Goal: Task Accomplishment & Management: Use online tool/utility

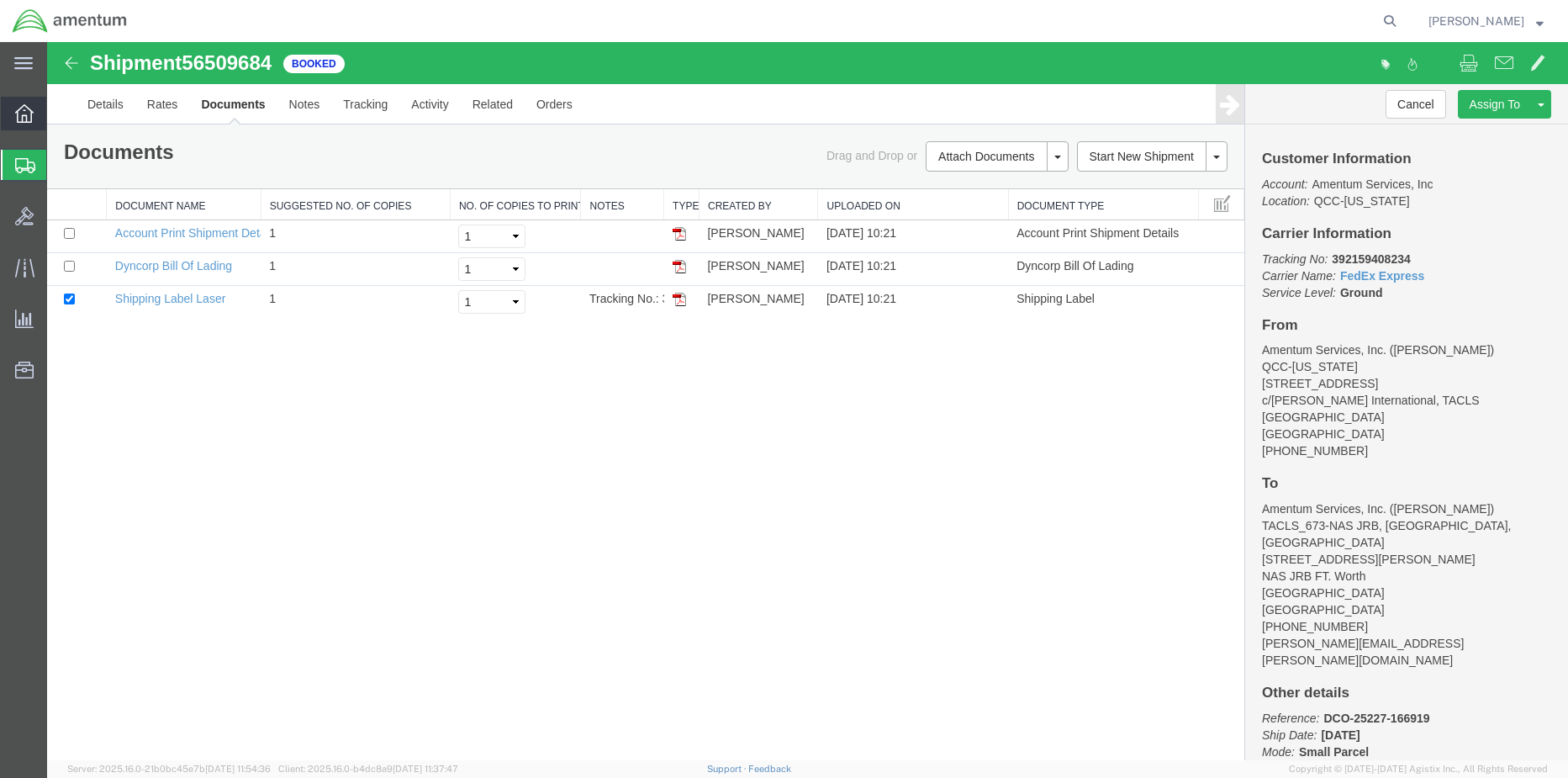
click at [27, 104] on icon at bounding box center [24, 113] width 18 height 18
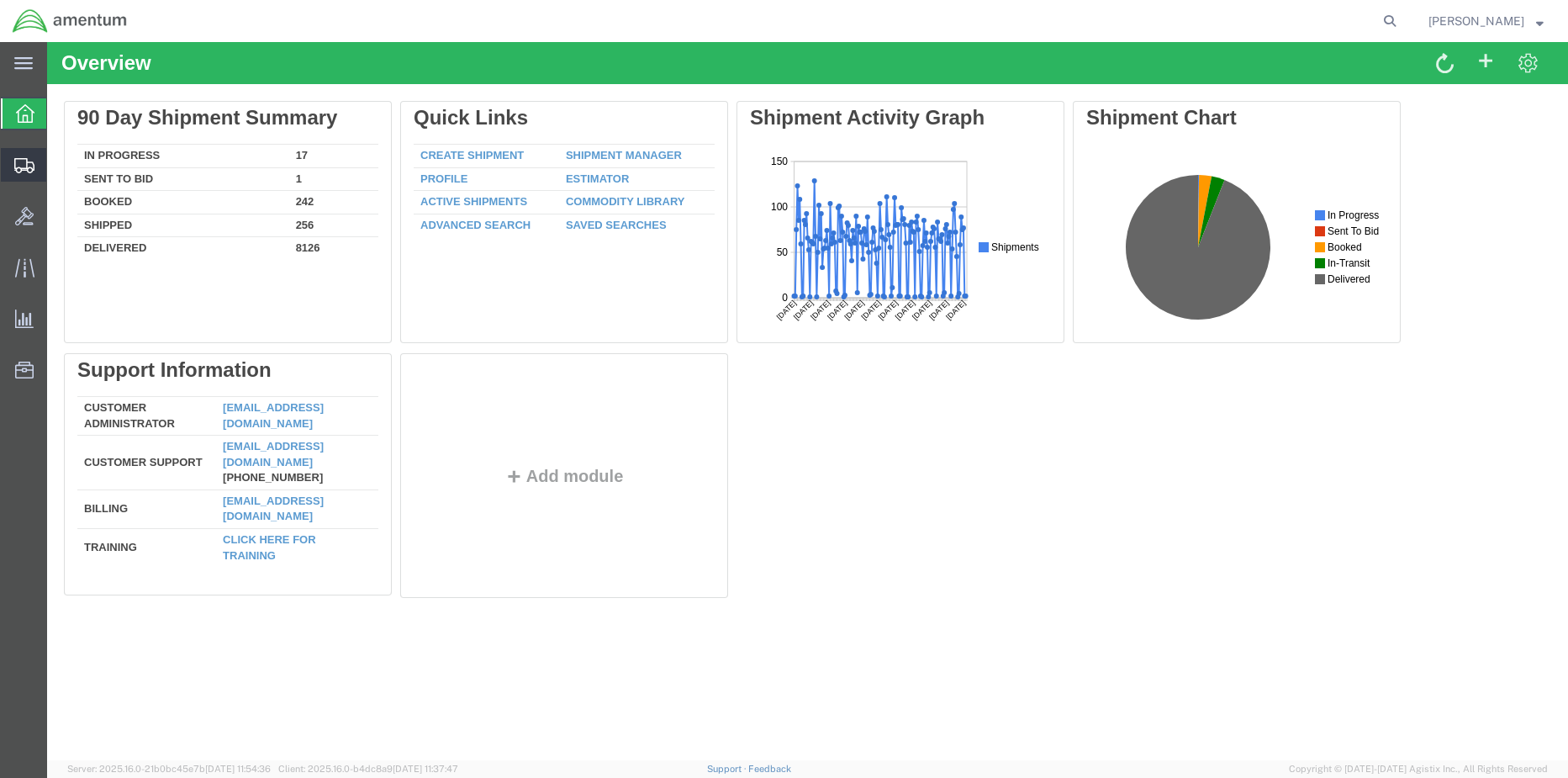
click at [13, 166] on div at bounding box center [24, 164] width 47 height 34
click at [0, 0] on span "Shipment Manager" at bounding box center [0, 0] width 0 height 0
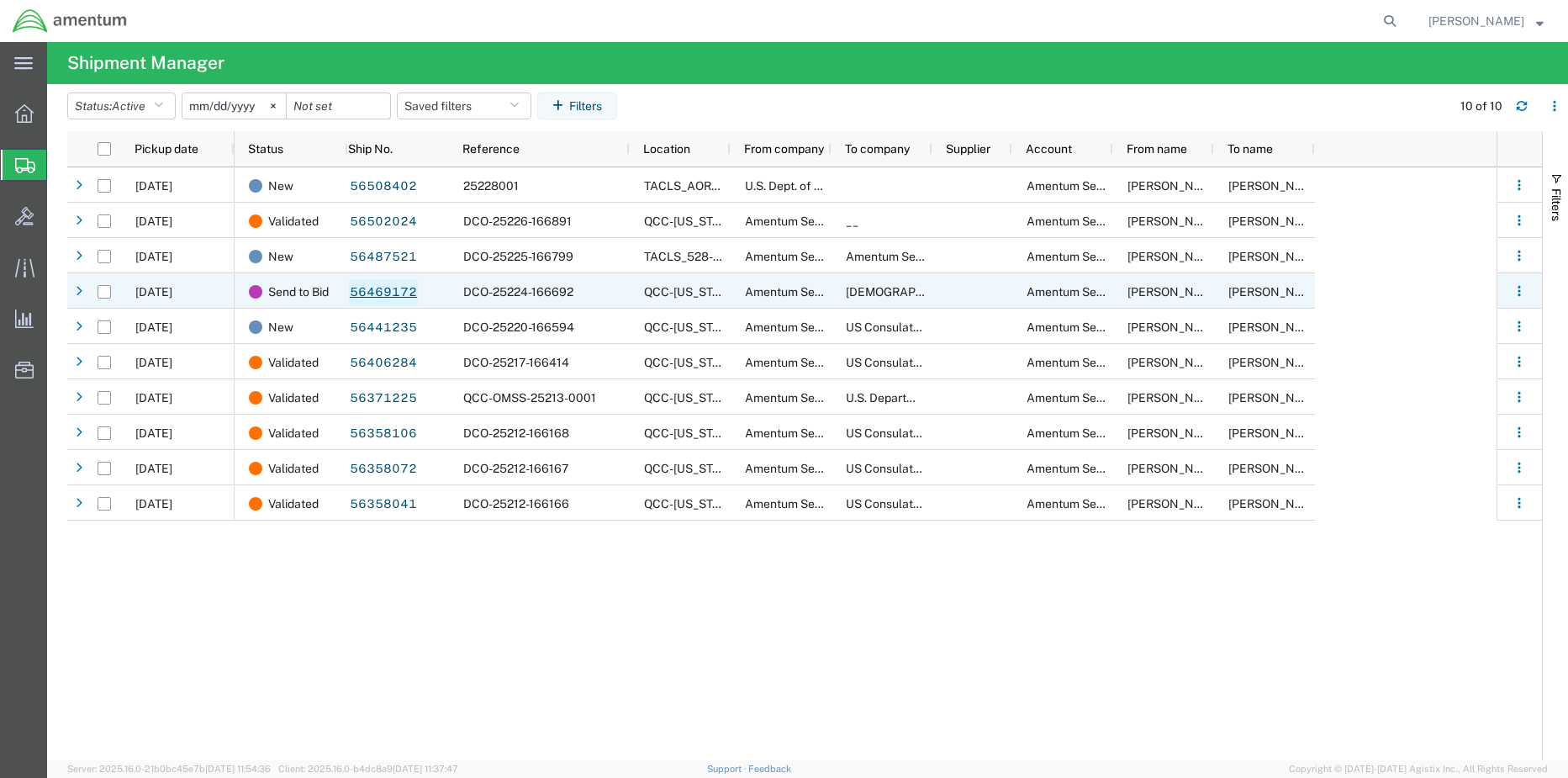
click at [376, 289] on link "56469172" at bounding box center [383, 293] width 69 height 27
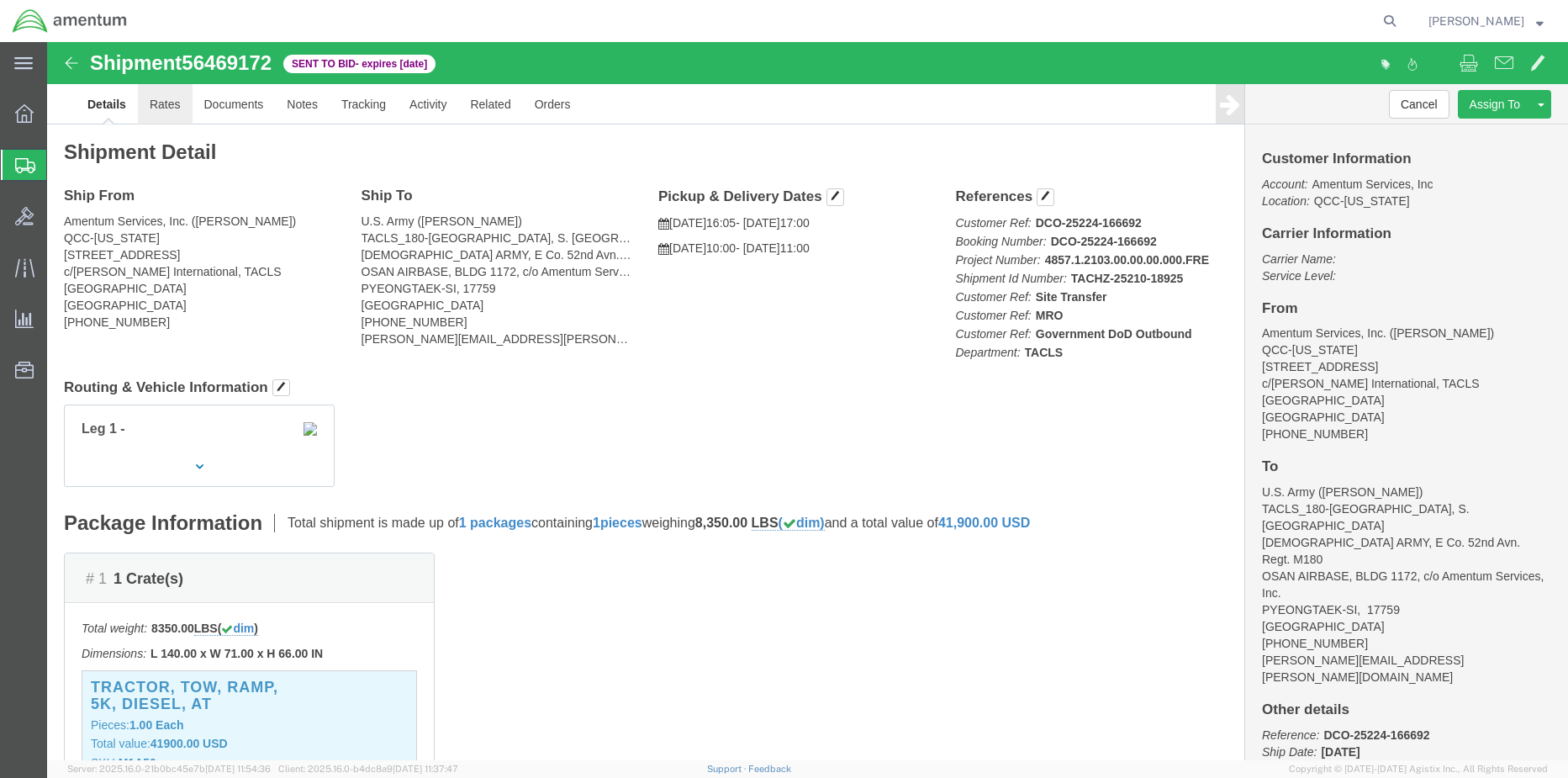
click link "Rates"
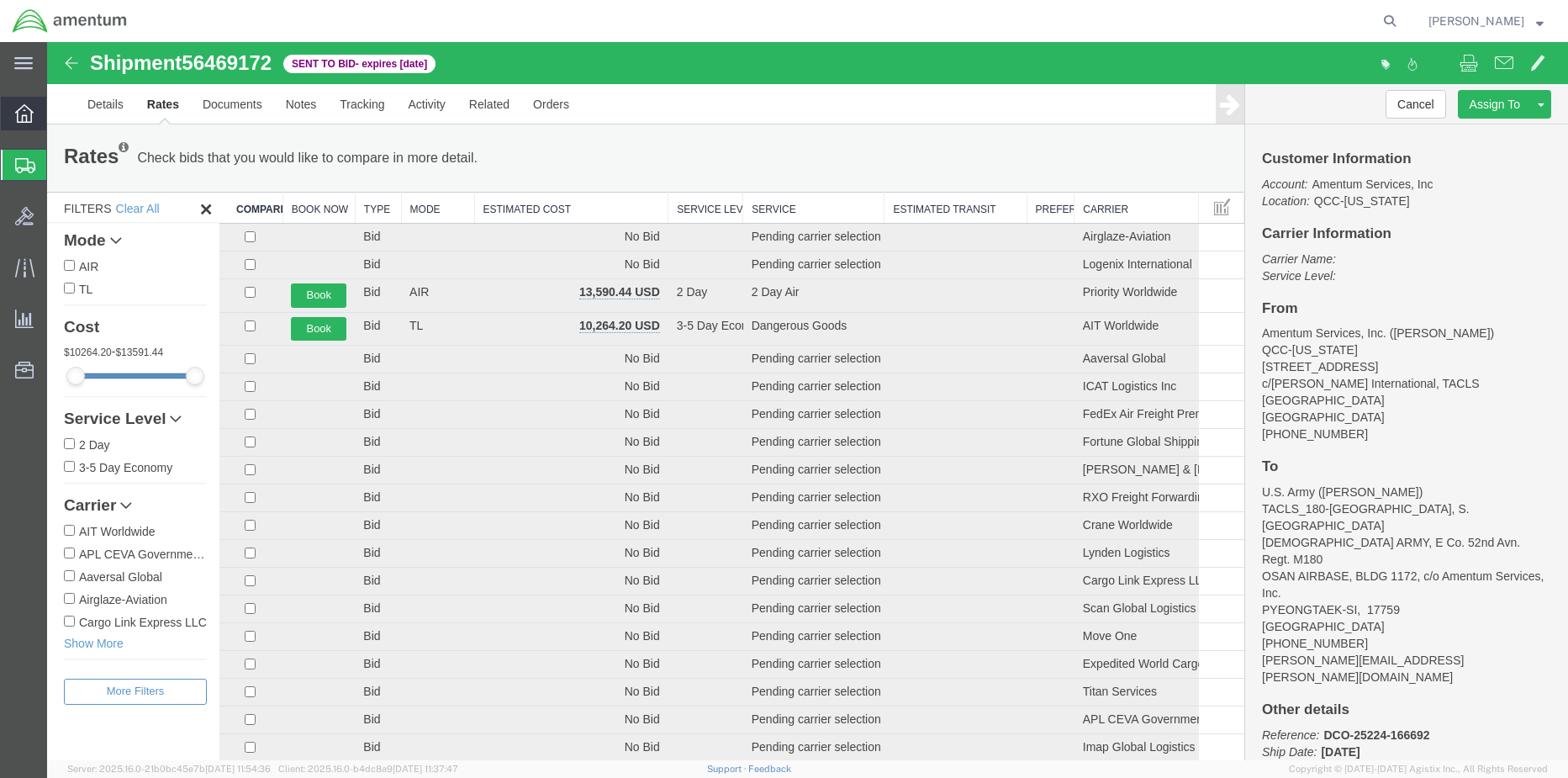
click at [24, 118] on icon at bounding box center [24, 113] width 18 height 18
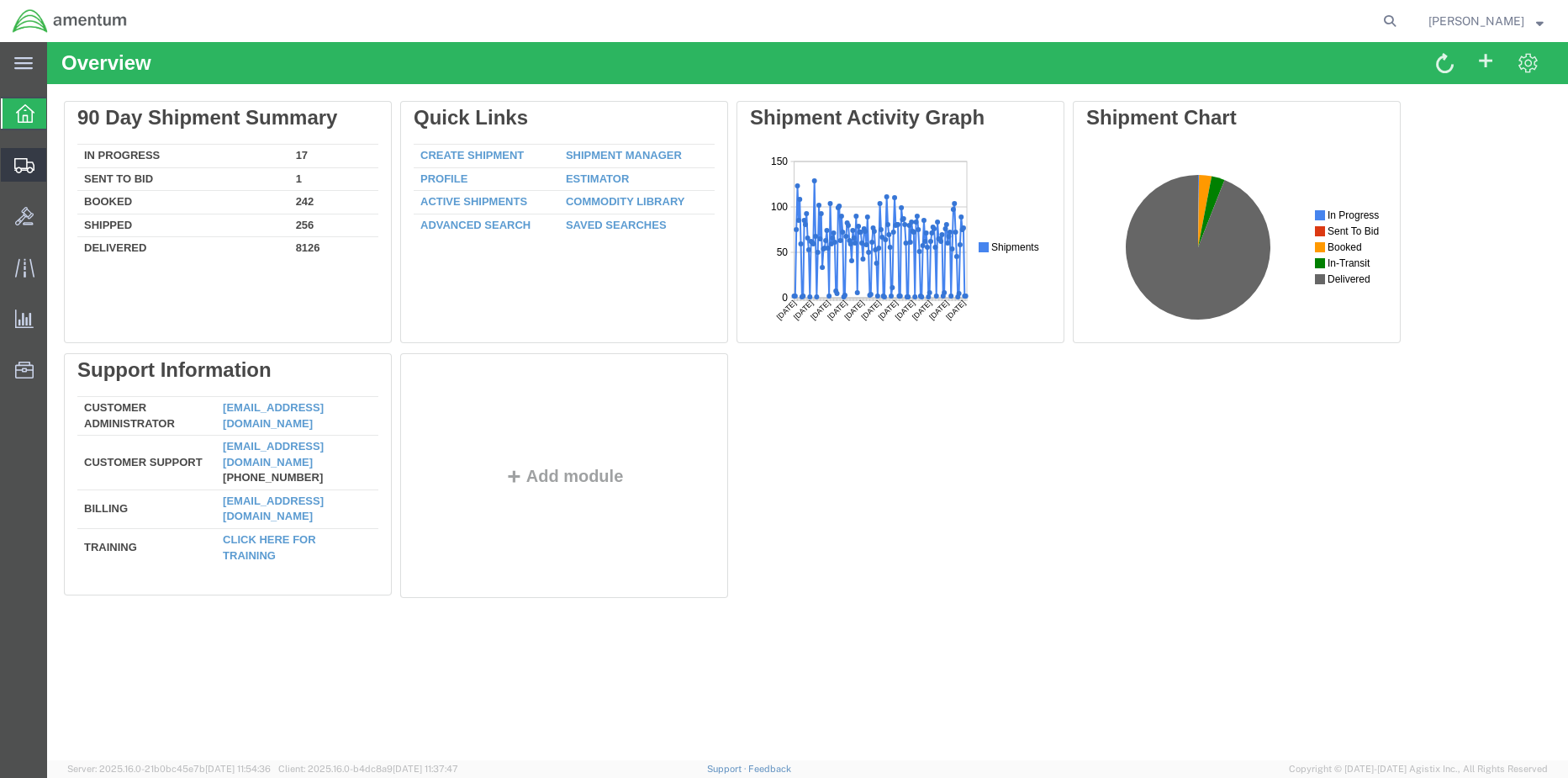
click at [0, 0] on span "Shipment Manager" at bounding box center [0, 0] width 0 height 0
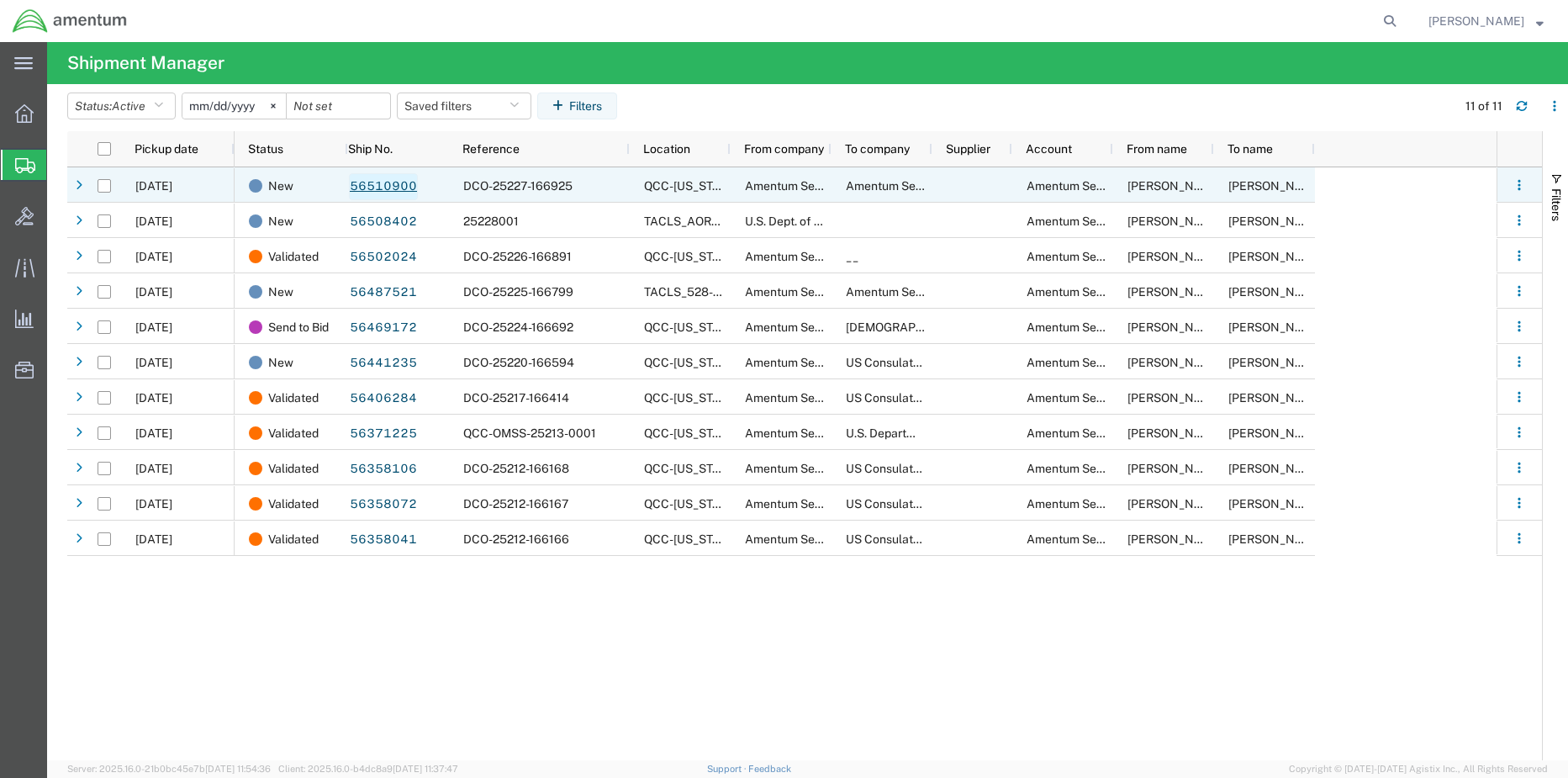
click at [373, 182] on link "56510900" at bounding box center [383, 187] width 69 height 27
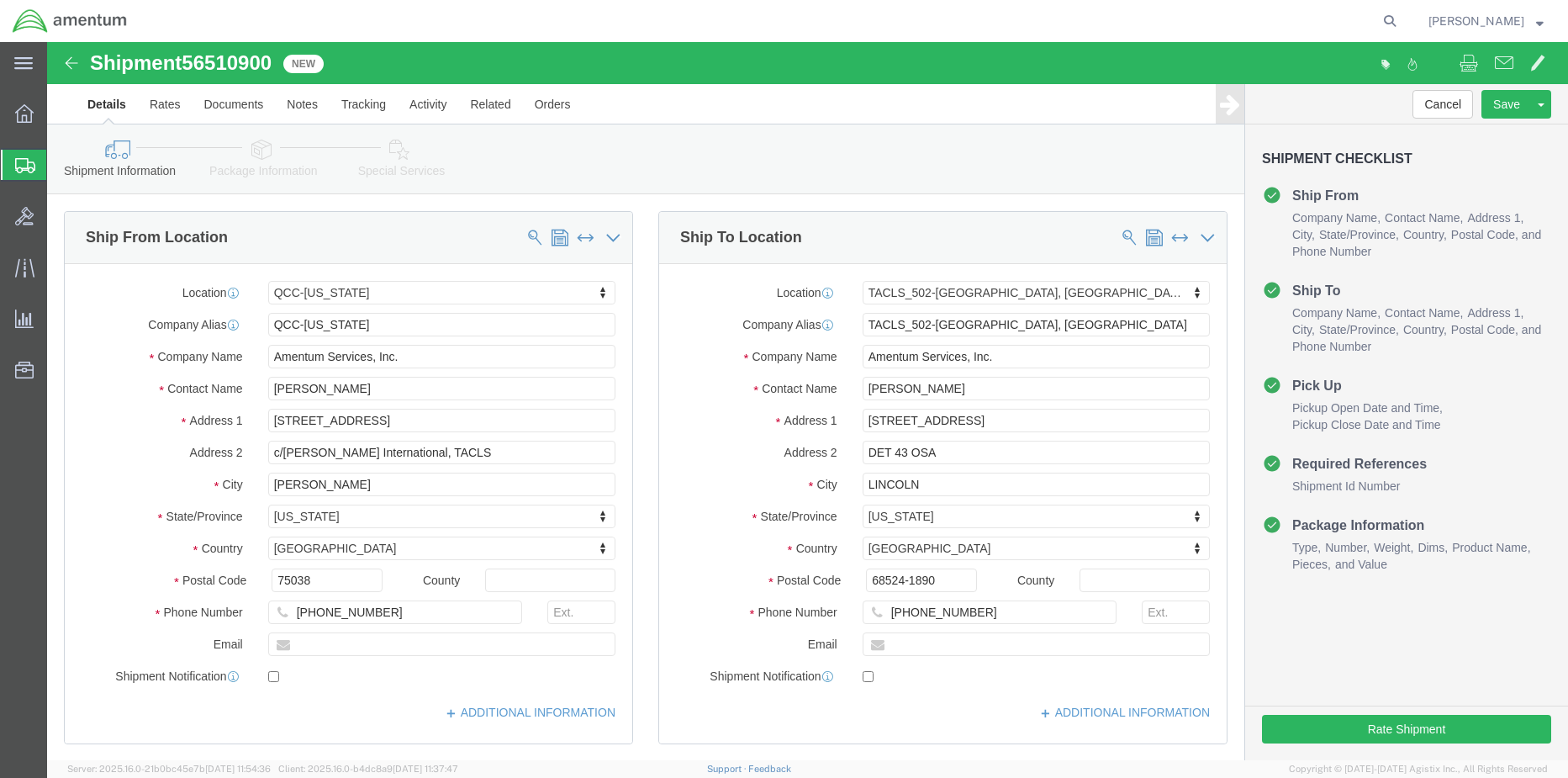
select select "42668"
select select "42686"
click button "Rate Shipment"
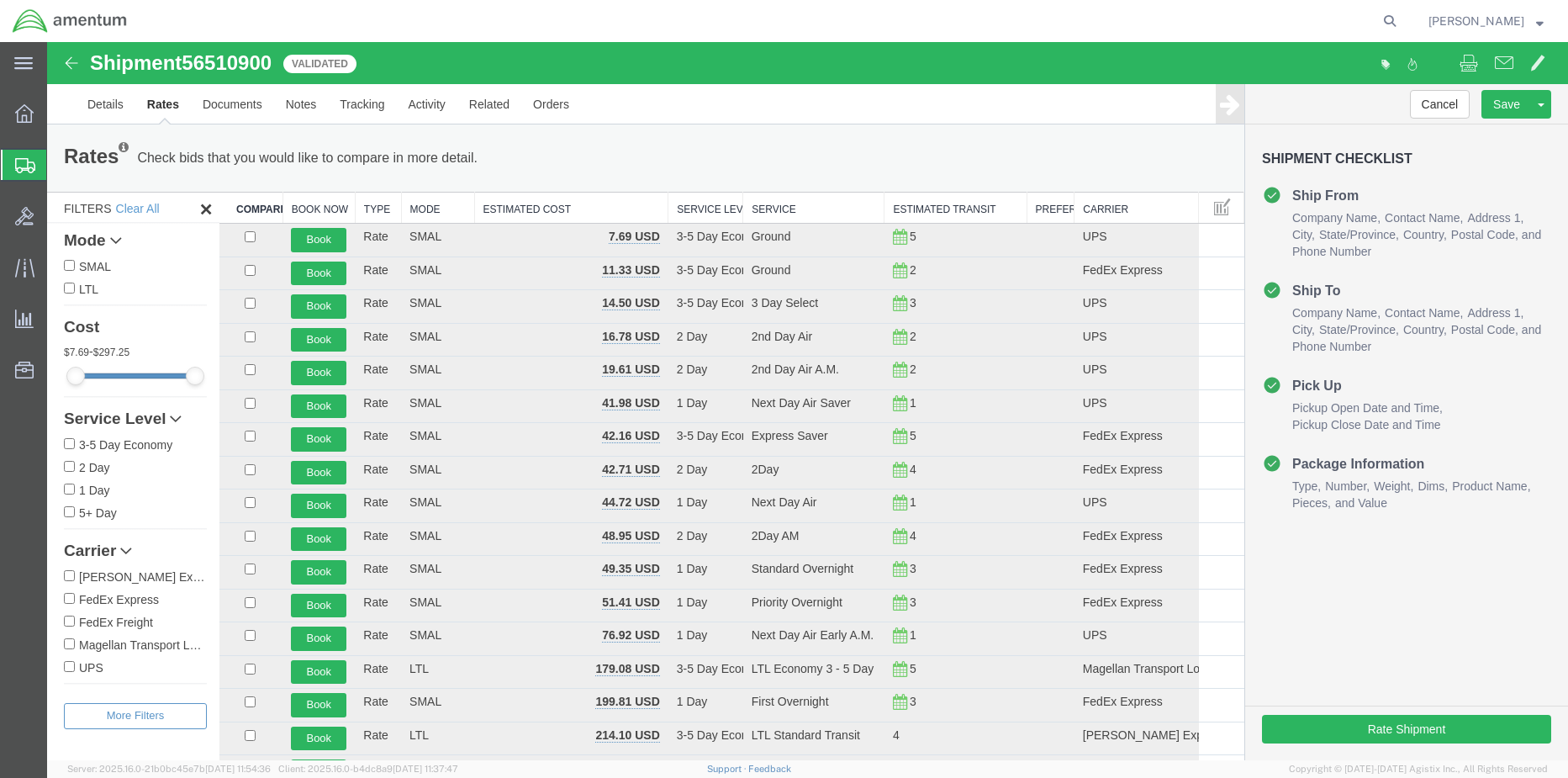
click at [71, 600] on input "FedEx Express" at bounding box center [70, 598] width 11 height 11
checkbox input "true"
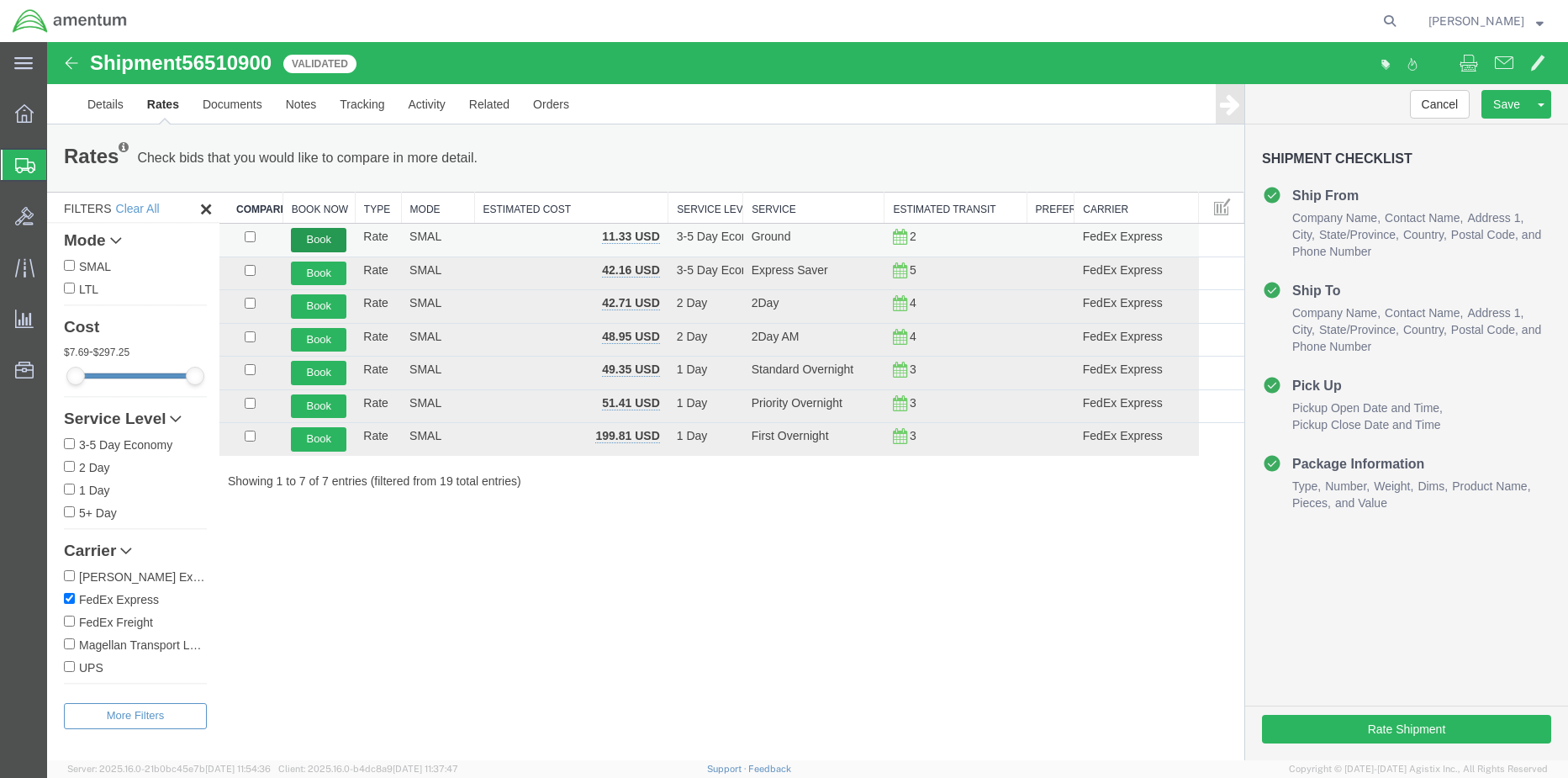
click at [334, 227] on td "Book" at bounding box center [319, 240] width 73 height 34
click at [332, 234] on button "Book" at bounding box center [318, 239] width 55 height 24
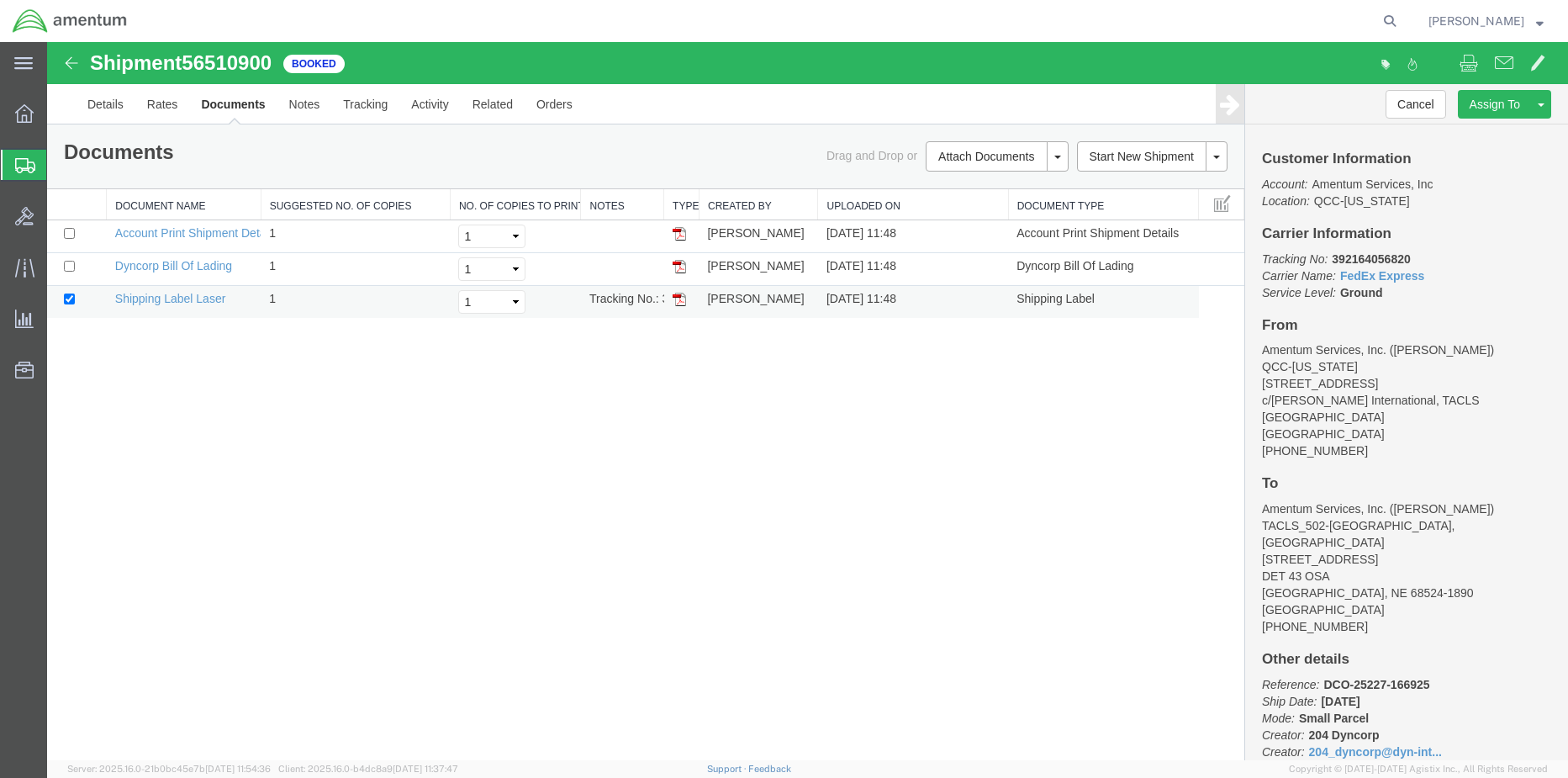
drag, startPoint x: 681, startPoint y: 302, endPoint x: 1494, endPoint y: 43, distance: 853.3
click at [681, 302] on img at bounding box center [679, 299] width 14 height 14
click at [0, 0] on span "Shipment Manager" at bounding box center [0, 0] width 0 height 0
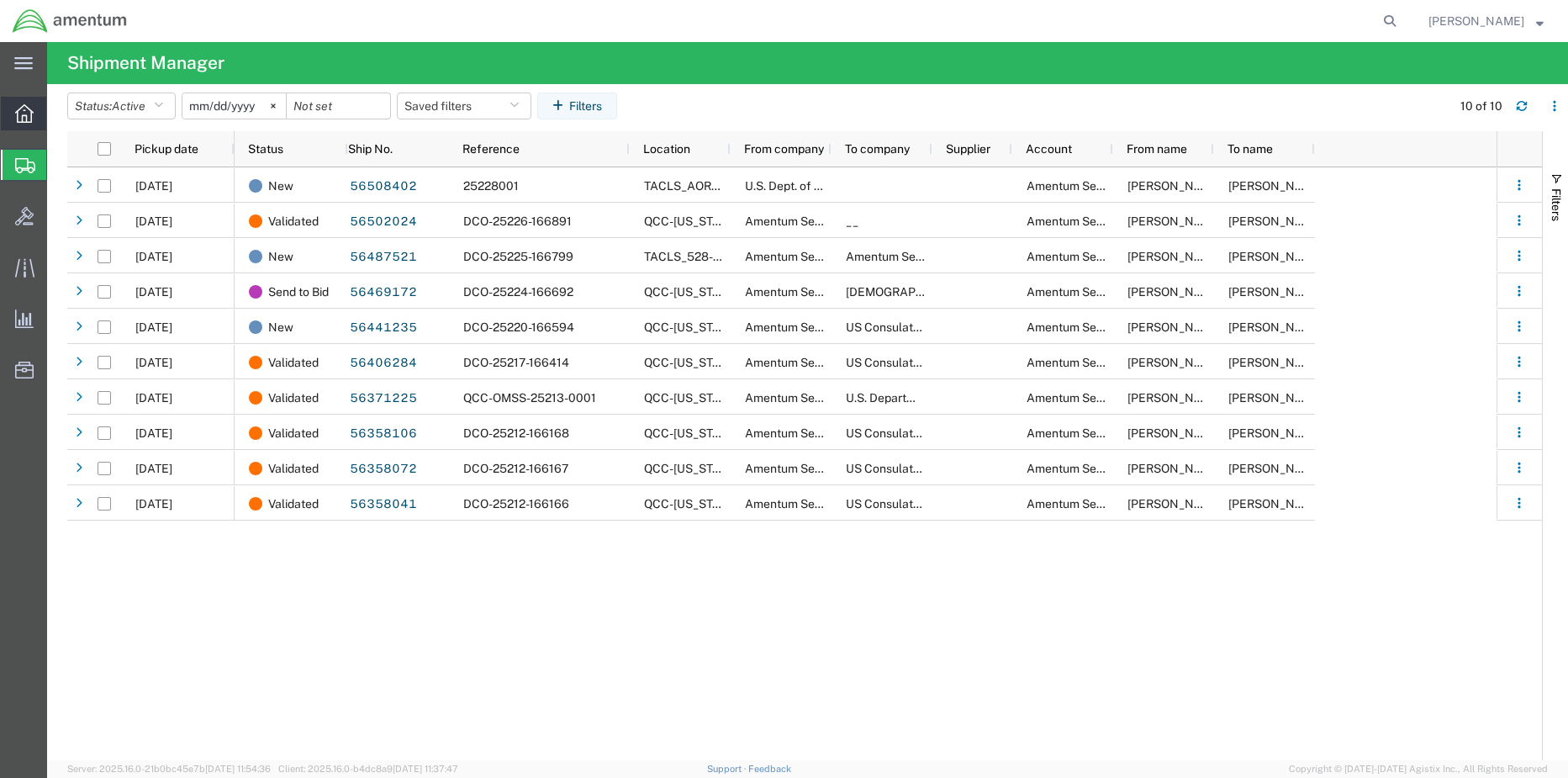
click at [15, 118] on icon at bounding box center [24, 113] width 18 height 18
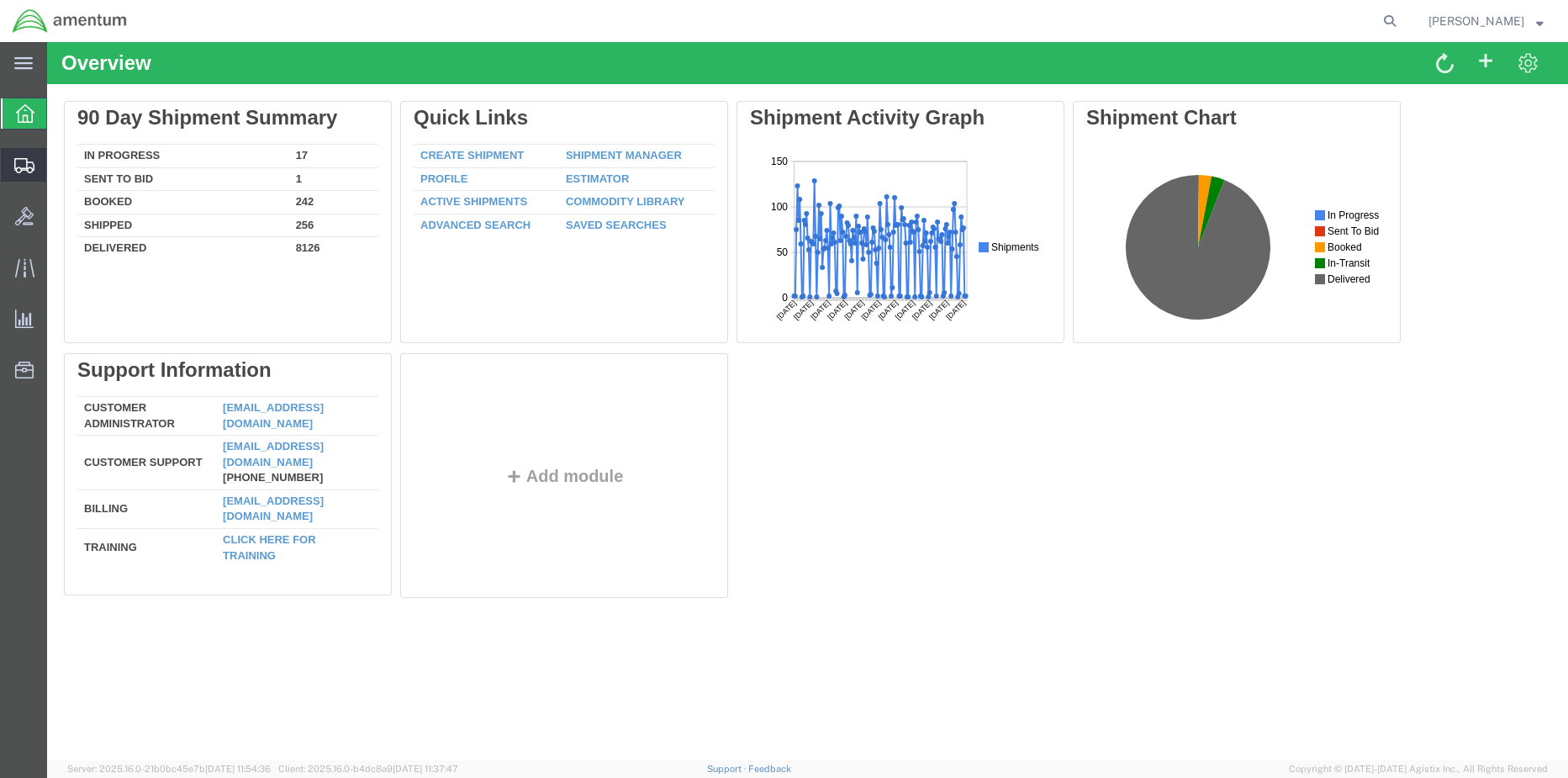
click at [0, 0] on span "Shipment Manager" at bounding box center [0, 0] width 0 height 0
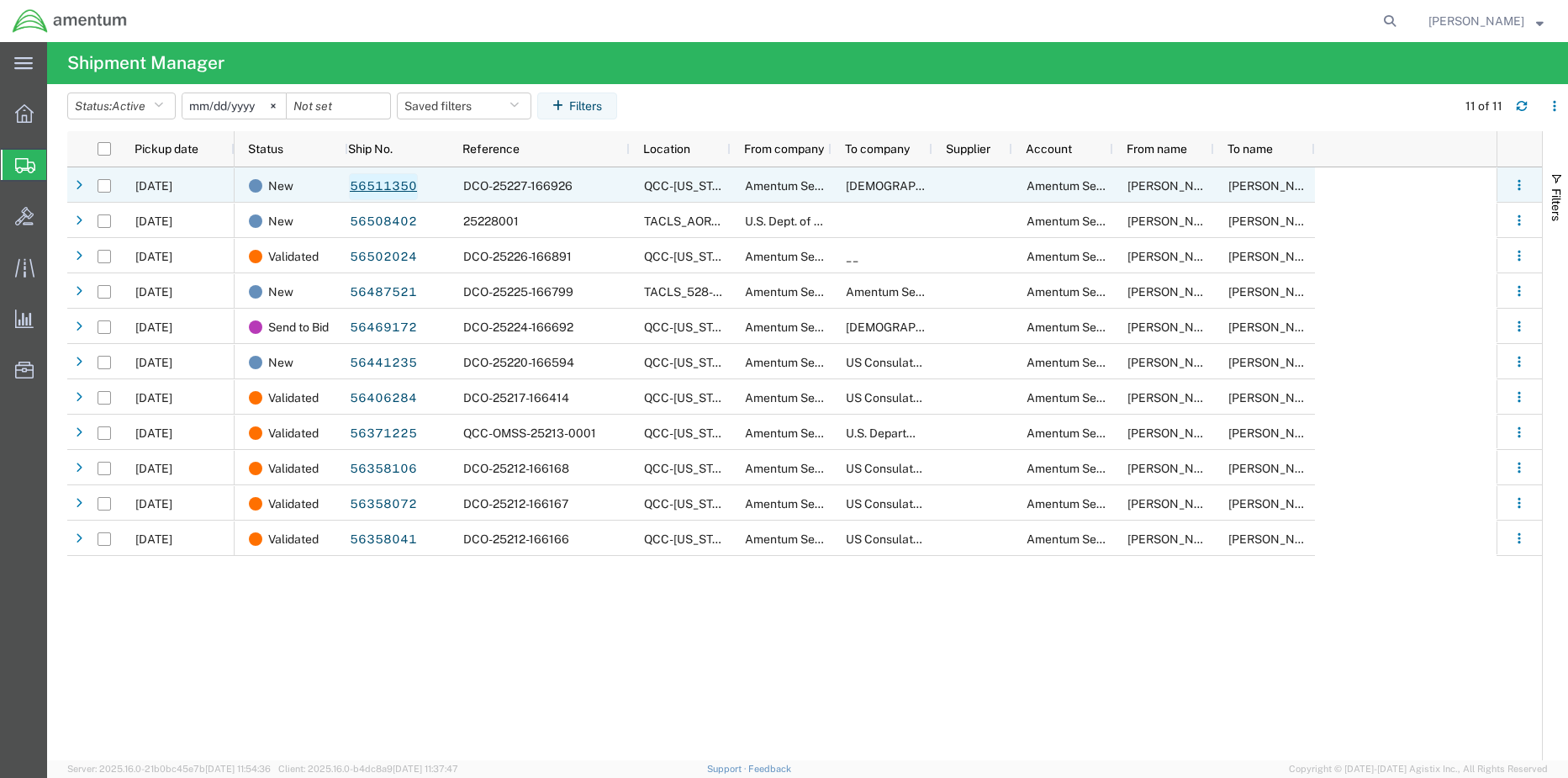
click at [399, 192] on link "56511350" at bounding box center [383, 187] width 69 height 27
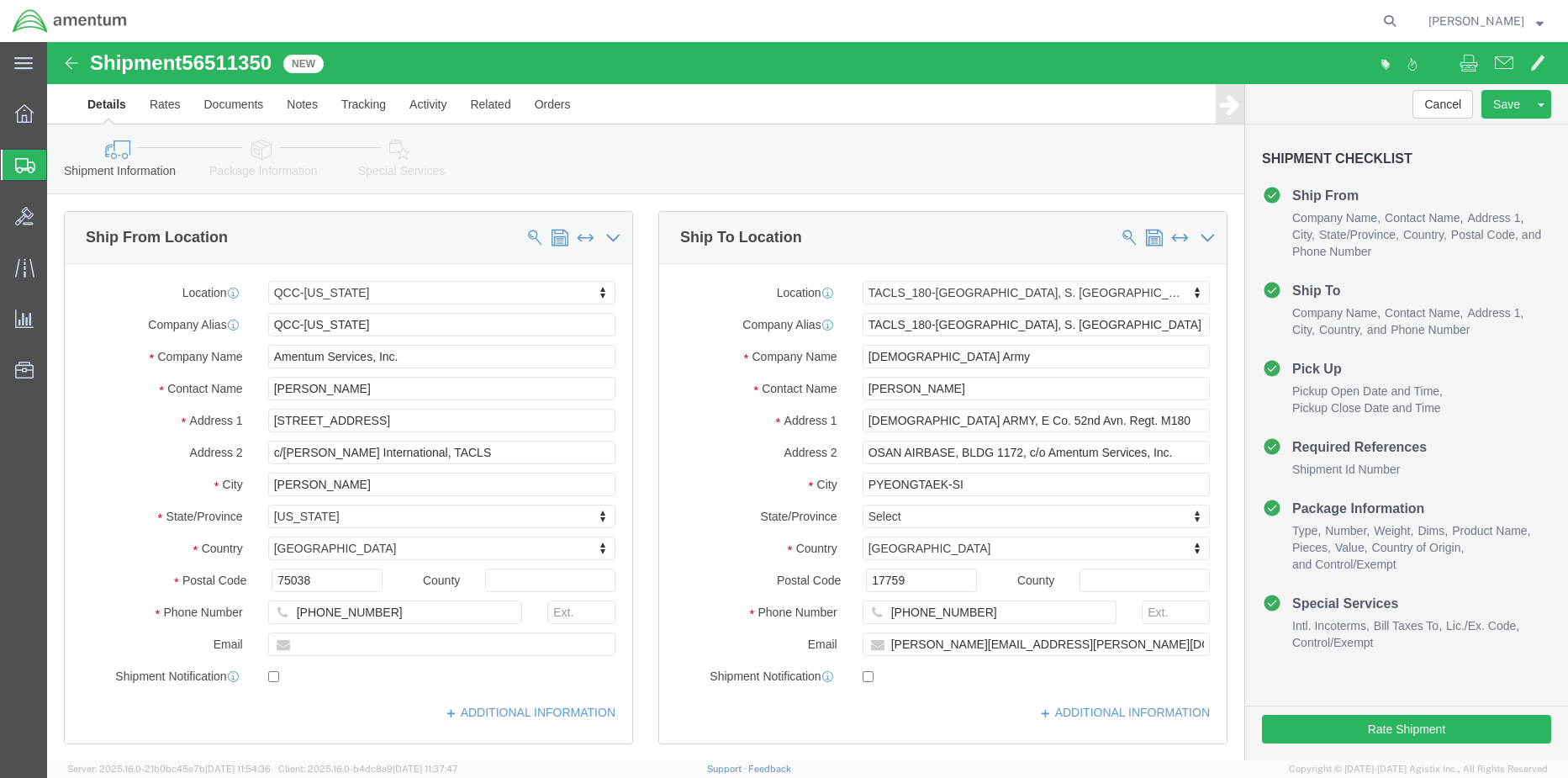
select select "42668"
select select "42679"
click link "Package Information"
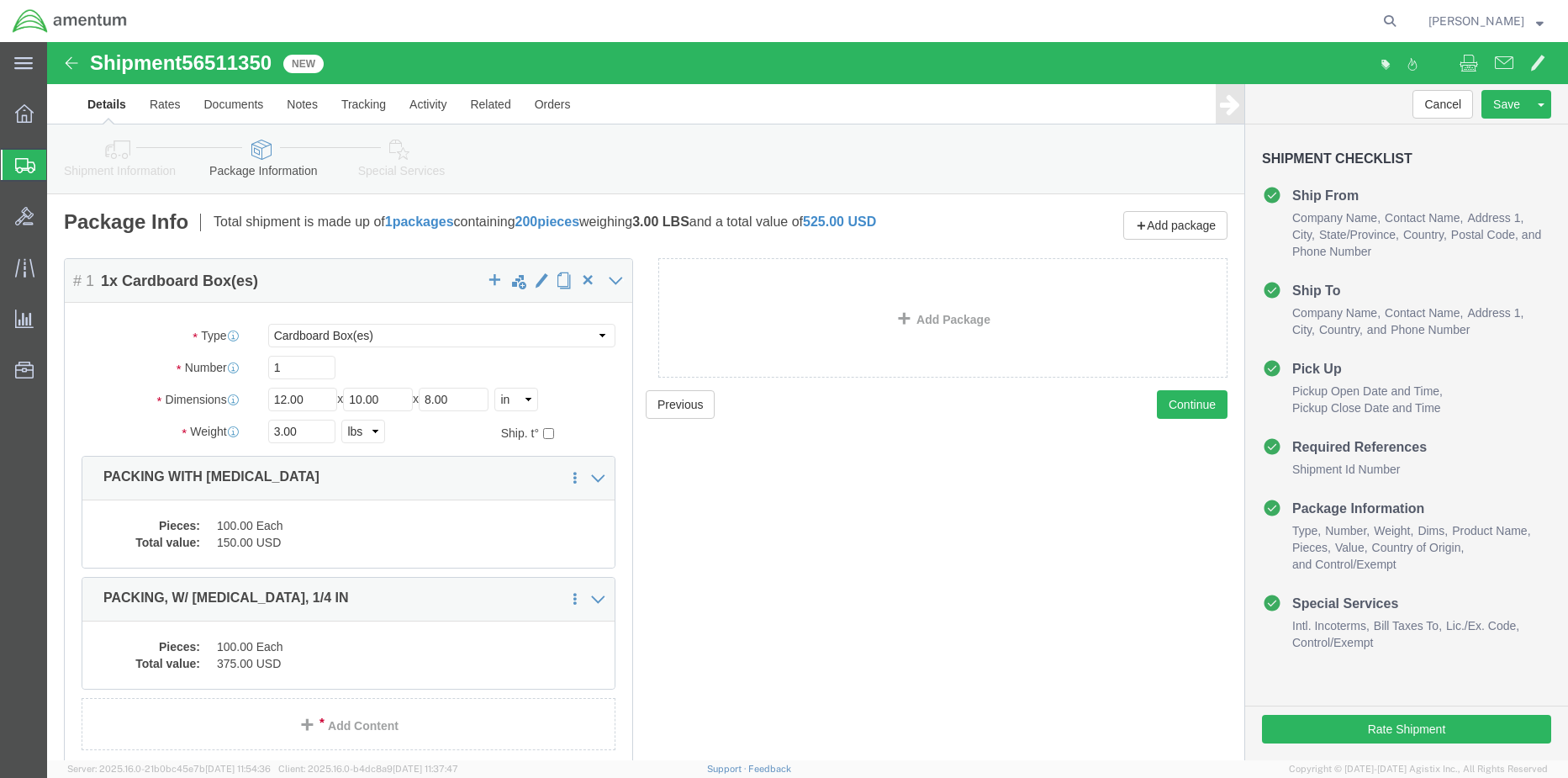
drag, startPoint x: 336, startPoint y: 116, endPoint x: 334, endPoint y: 108, distance: 8.2
click icon
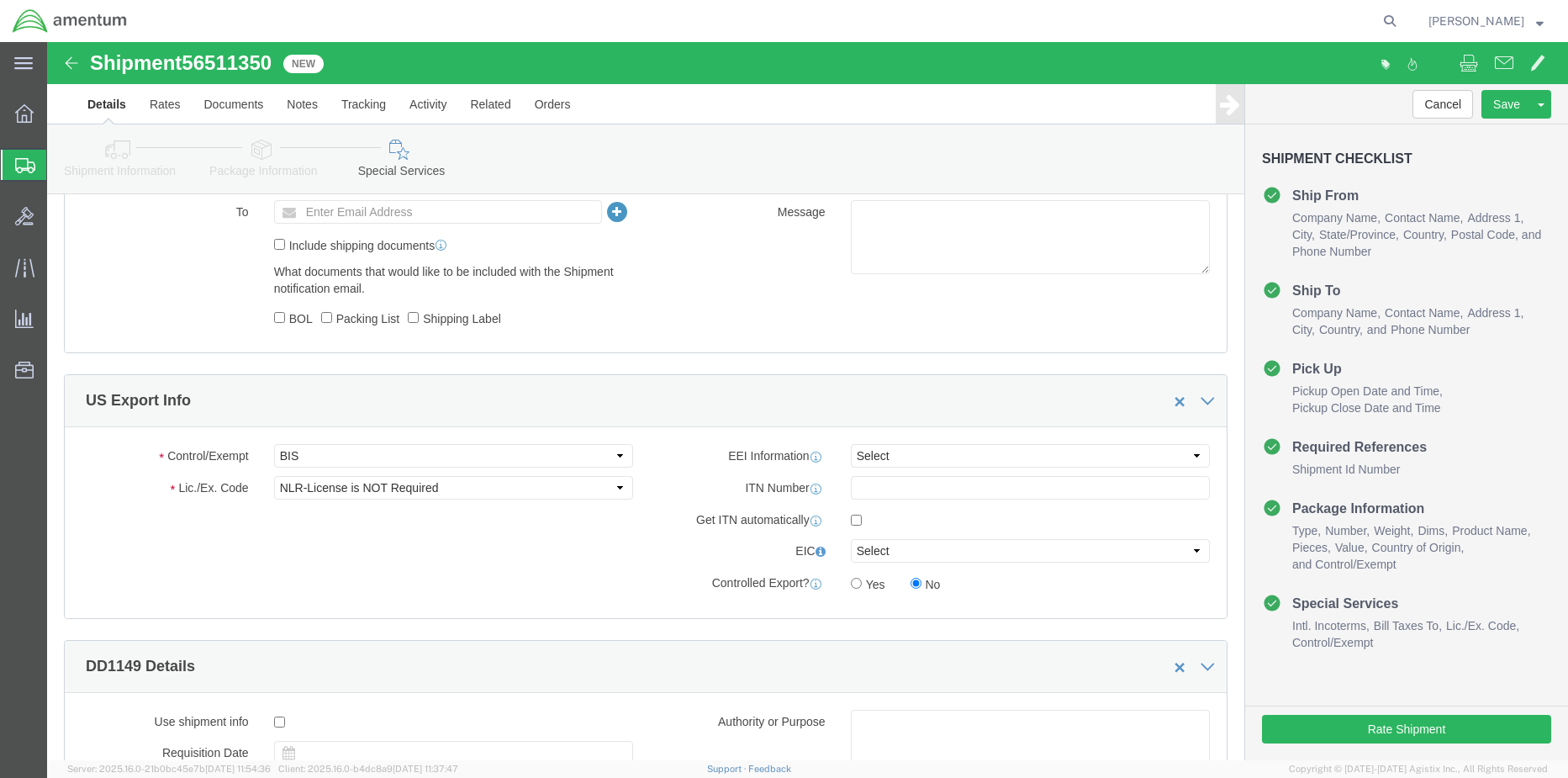
scroll to position [1094, 0]
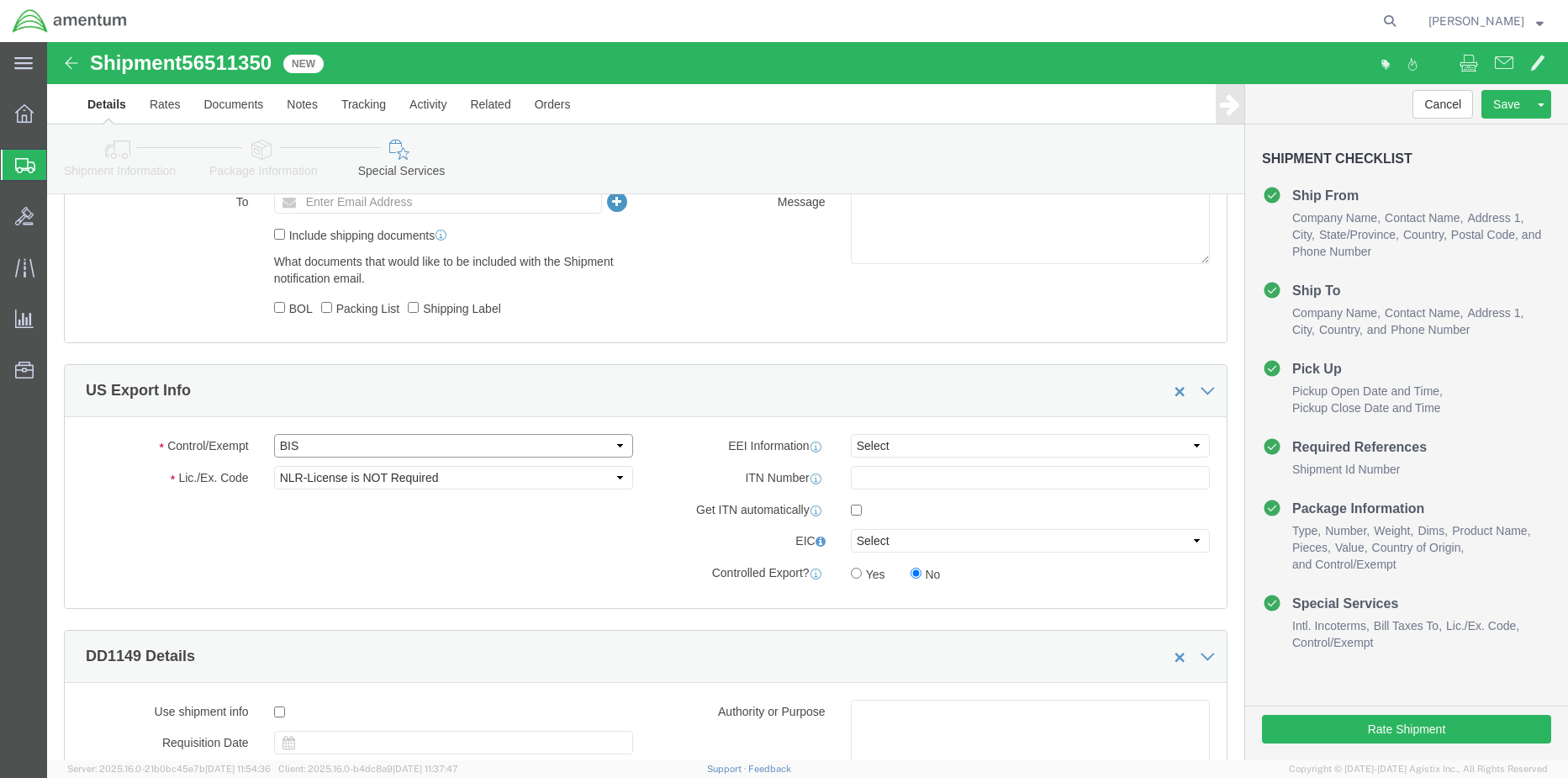
click select "Select ATF BIS DEA EPA FDA FTR ITAR OFAC Other (OPA)"
select select "FTR"
click select "Select ATF BIS DEA EPA FDA FTR ITAR OFAC Other (OPA)"
click select "Select 30.2(d)(2) 30.36 30.37(a) 30.37(f) 30.37(g) 30.37(h) 30.37(i) 30.37(j) 3…"
select select "30.37(a)"
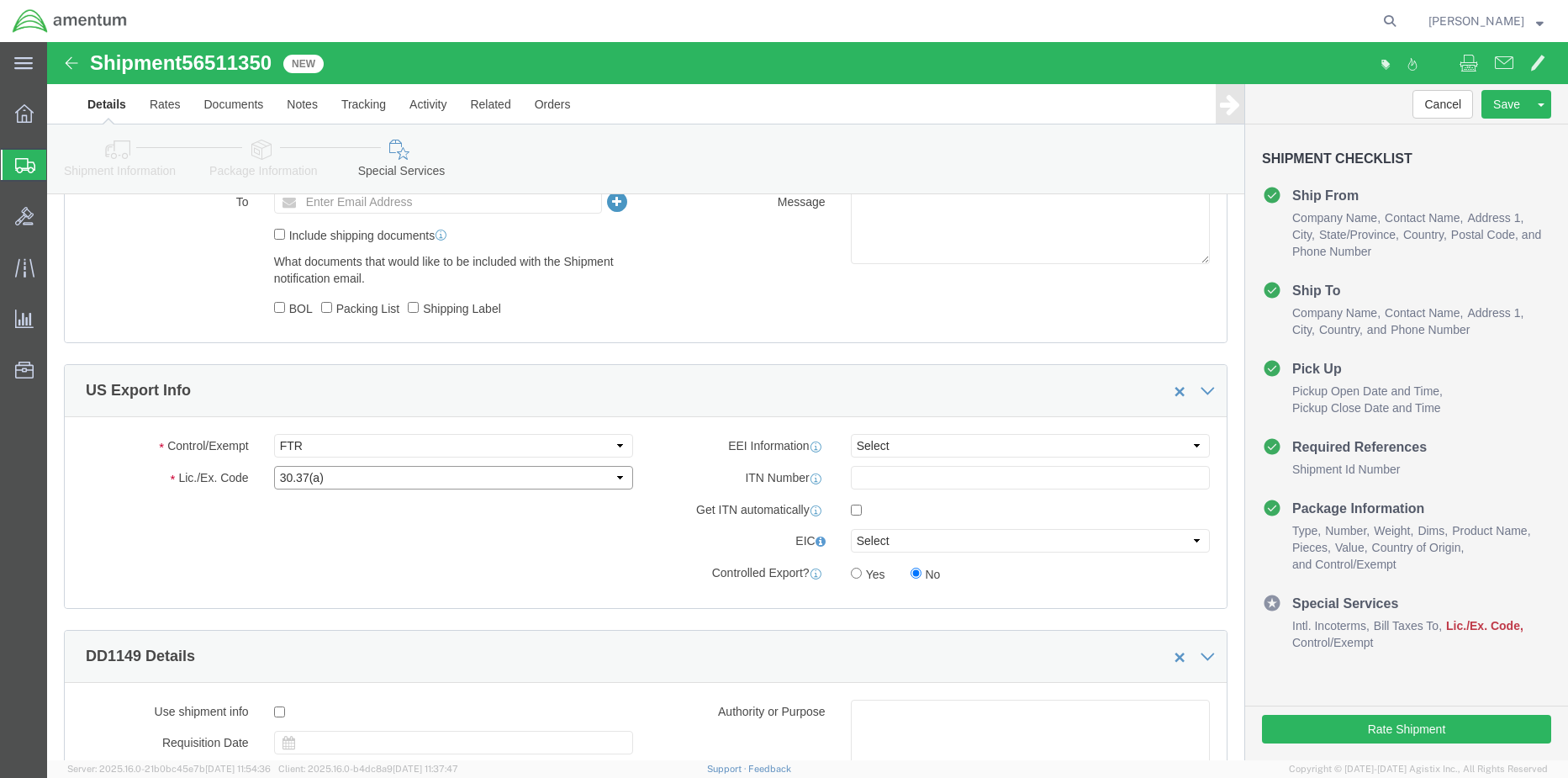
click select "Select 30.2(d)(2) 30.36 30.37(a) 30.37(f) 30.37(g) 30.37(h) 30.37(i) 30.37(j) 3…"
click select "Select AES-Direct EEI Carrier File EEI EEI Exempt"
select select "EXEM"
click select "Select AES-Direct EEI Carrier File EEI EEI Exempt"
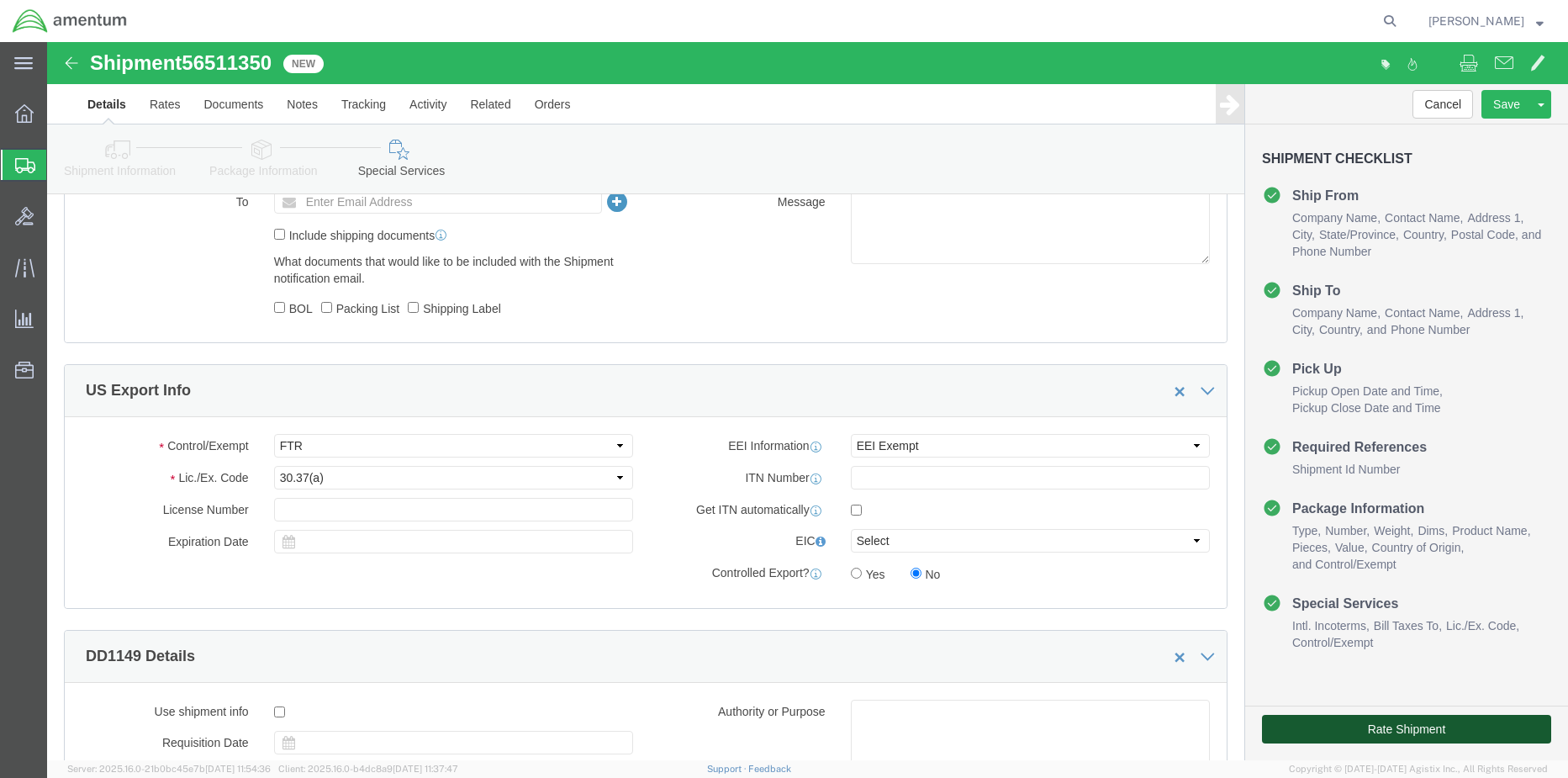
click button "Rate Shipment"
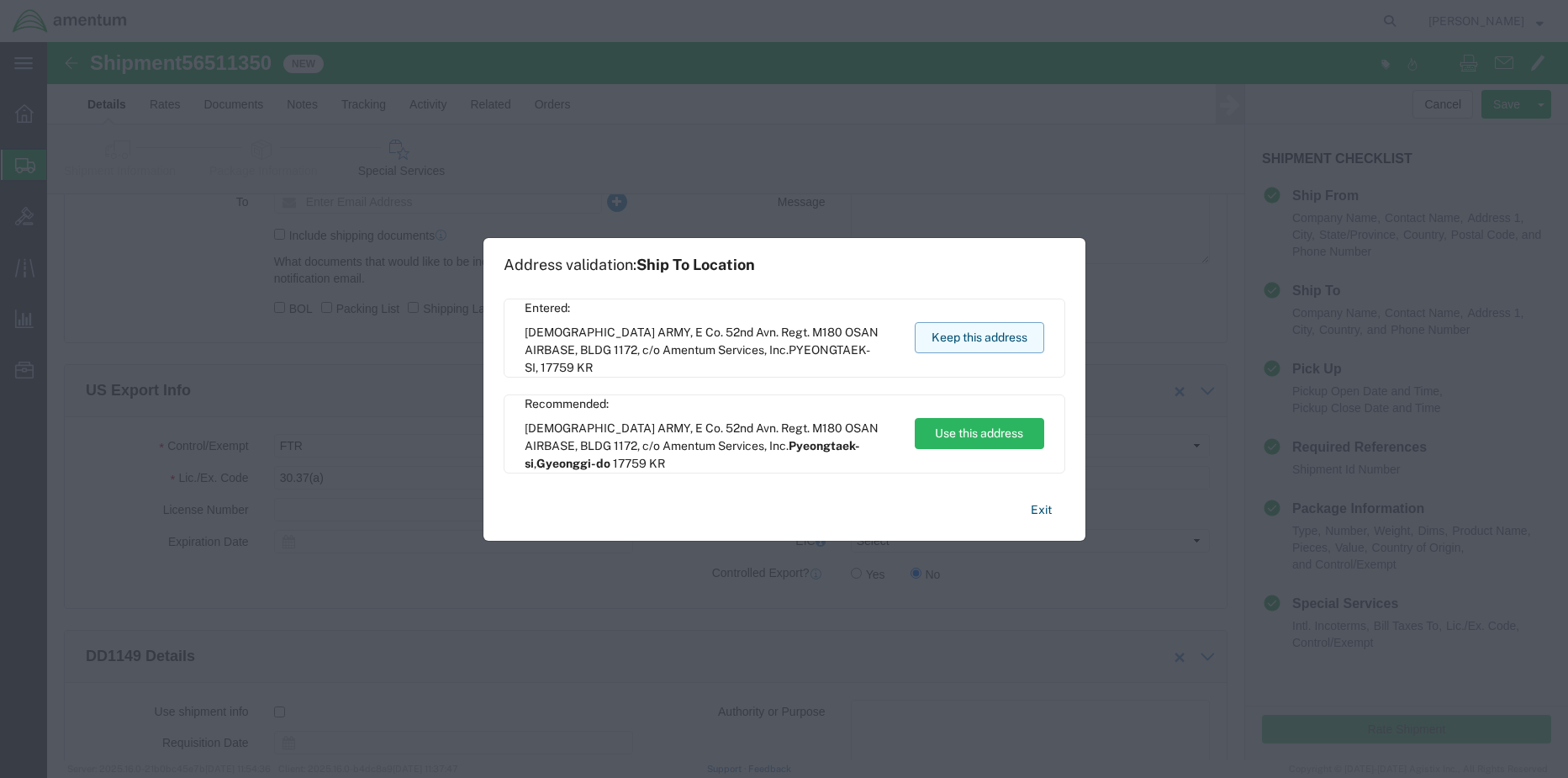
click at [993, 336] on button "Keep this address" at bounding box center [979, 337] width 130 height 31
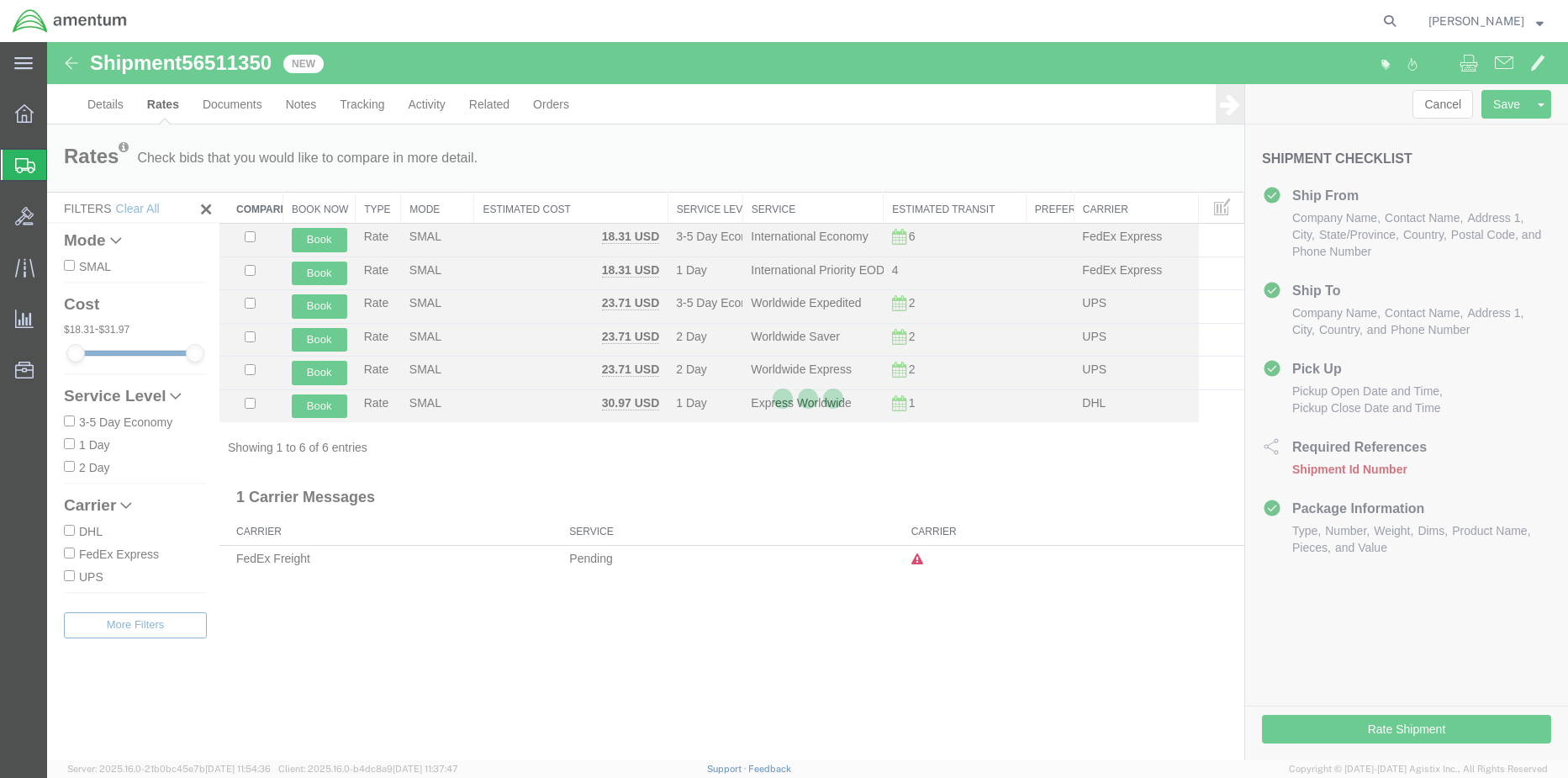
scroll to position [0, 0]
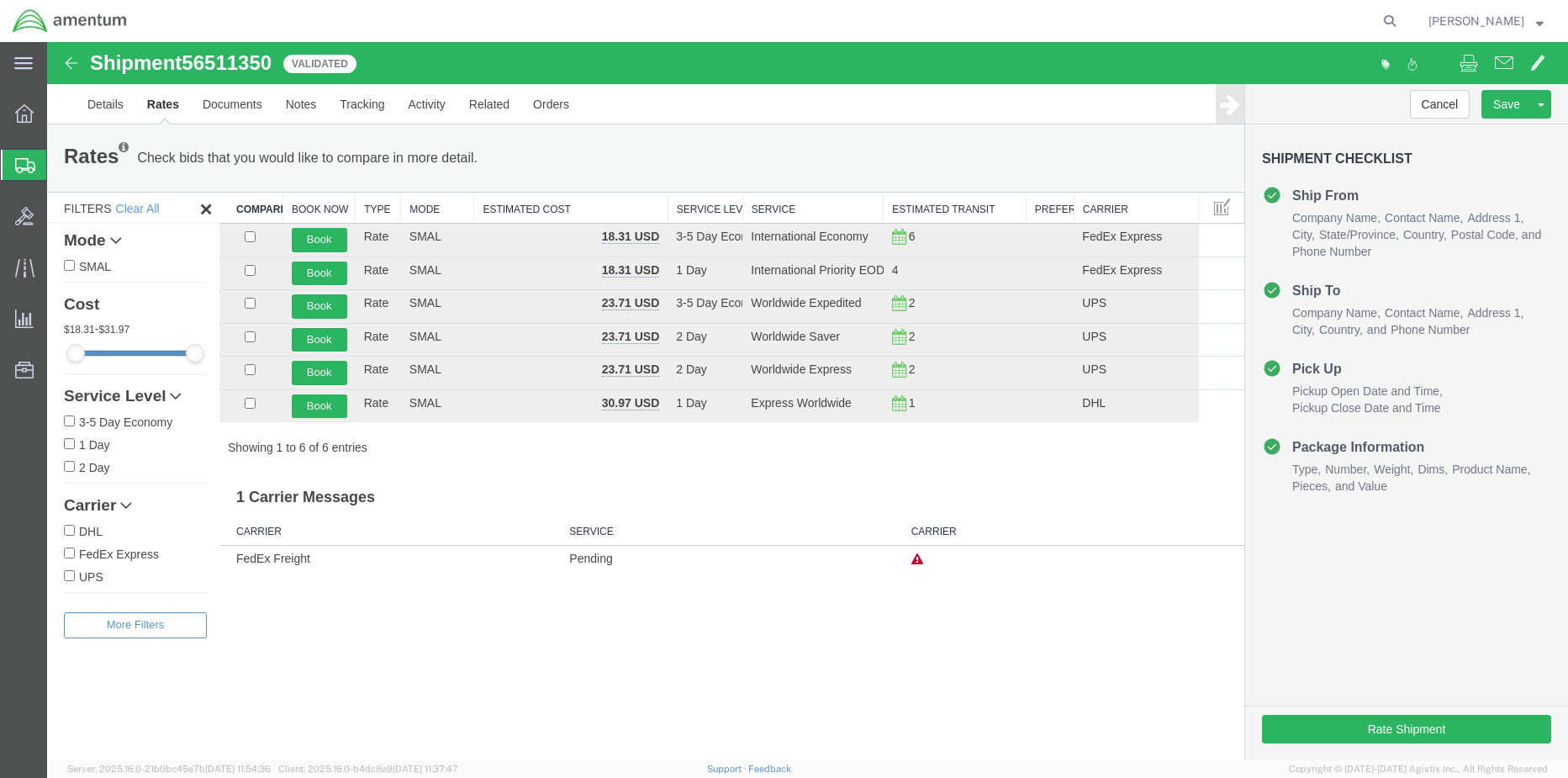
click at [64, 554] on input "FedEx Express" at bounding box center [70, 553] width 11 height 11
checkbox input "true"
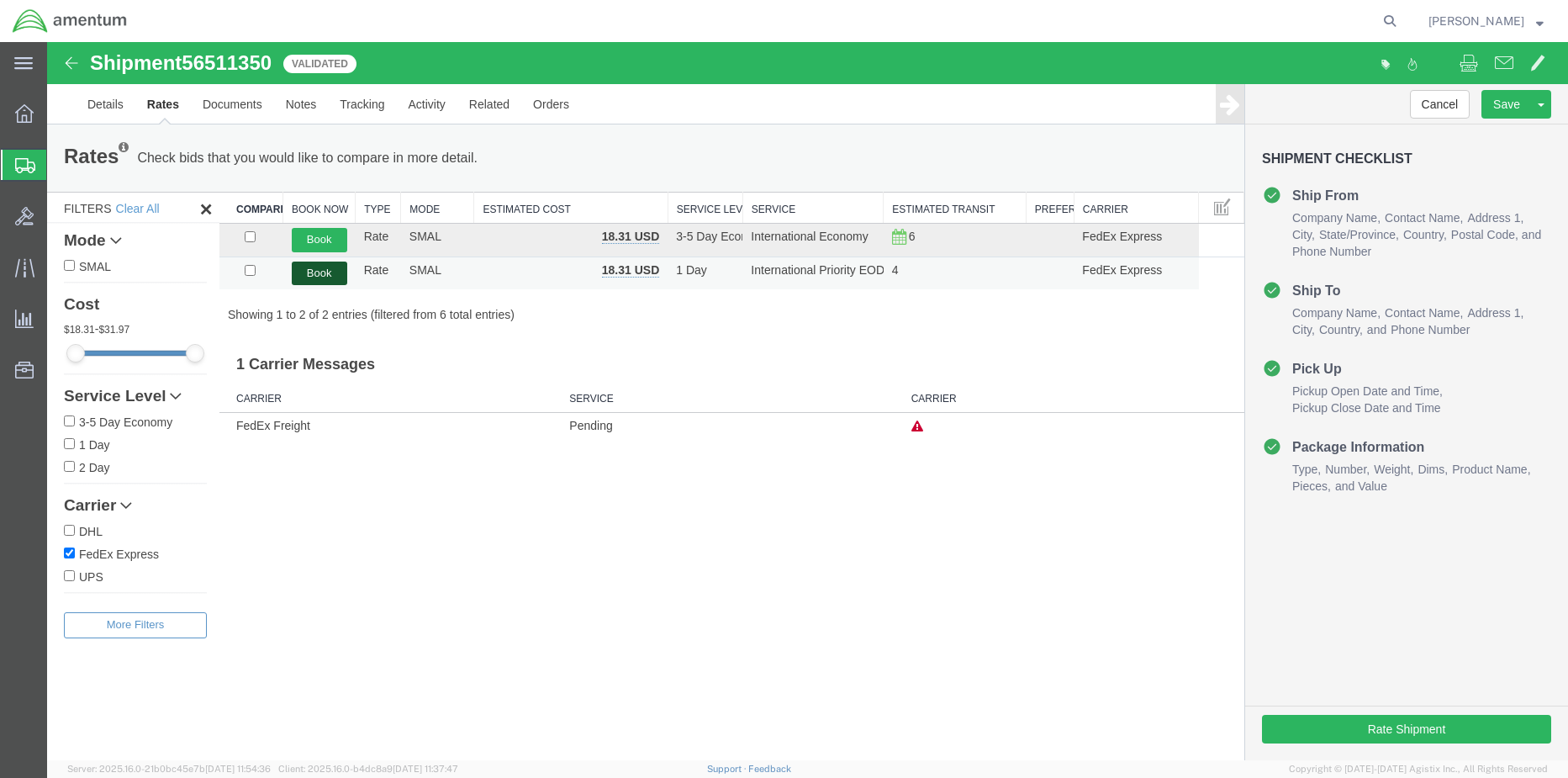
click at [306, 273] on button "Book" at bounding box center [319, 273] width 55 height 24
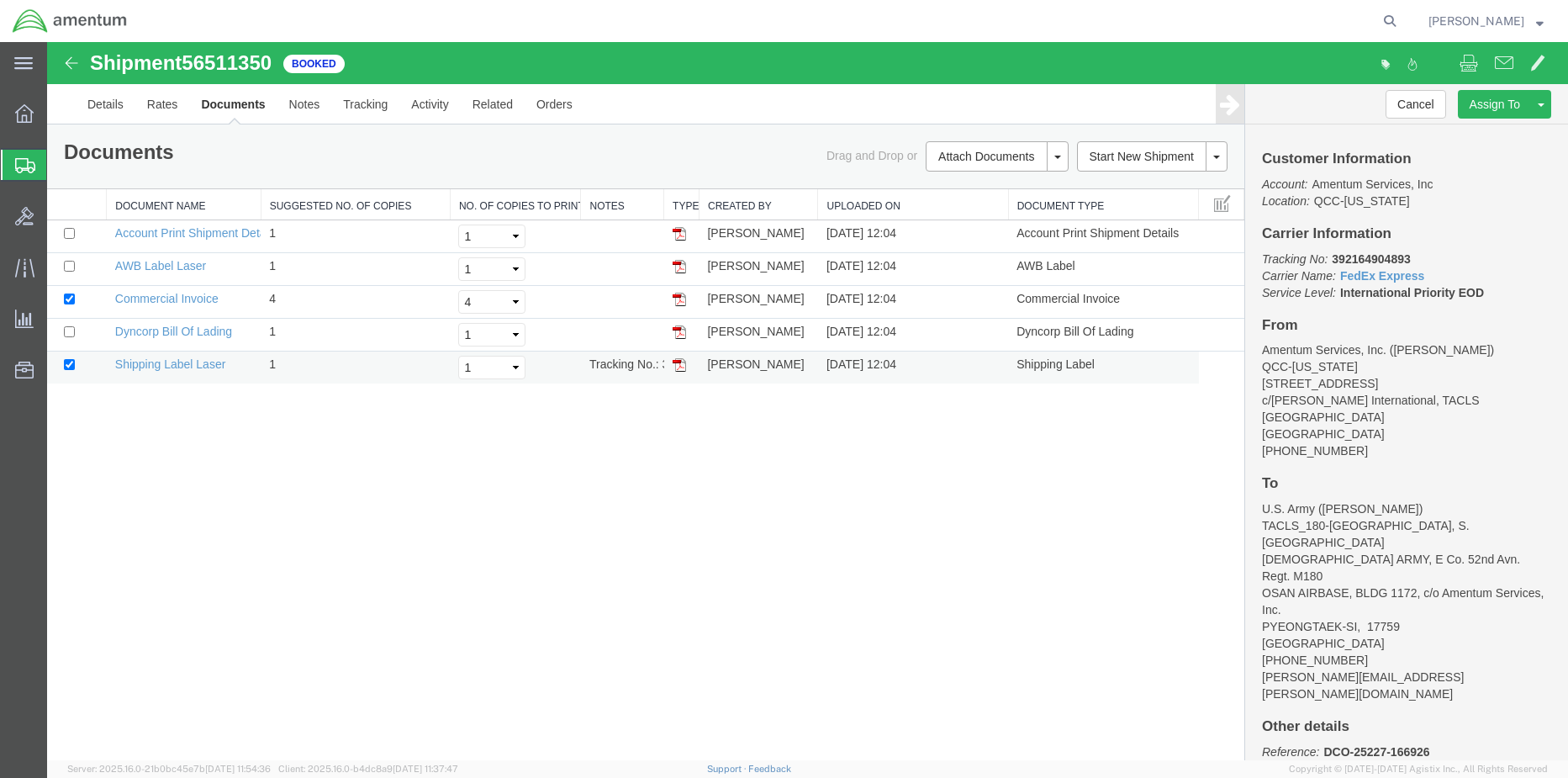
click at [680, 366] on img at bounding box center [679, 365] width 14 height 14
click at [682, 266] on img at bounding box center [679, 267] width 14 height 14
click at [0, 0] on span "Shipment Manager" at bounding box center [0, 0] width 0 height 0
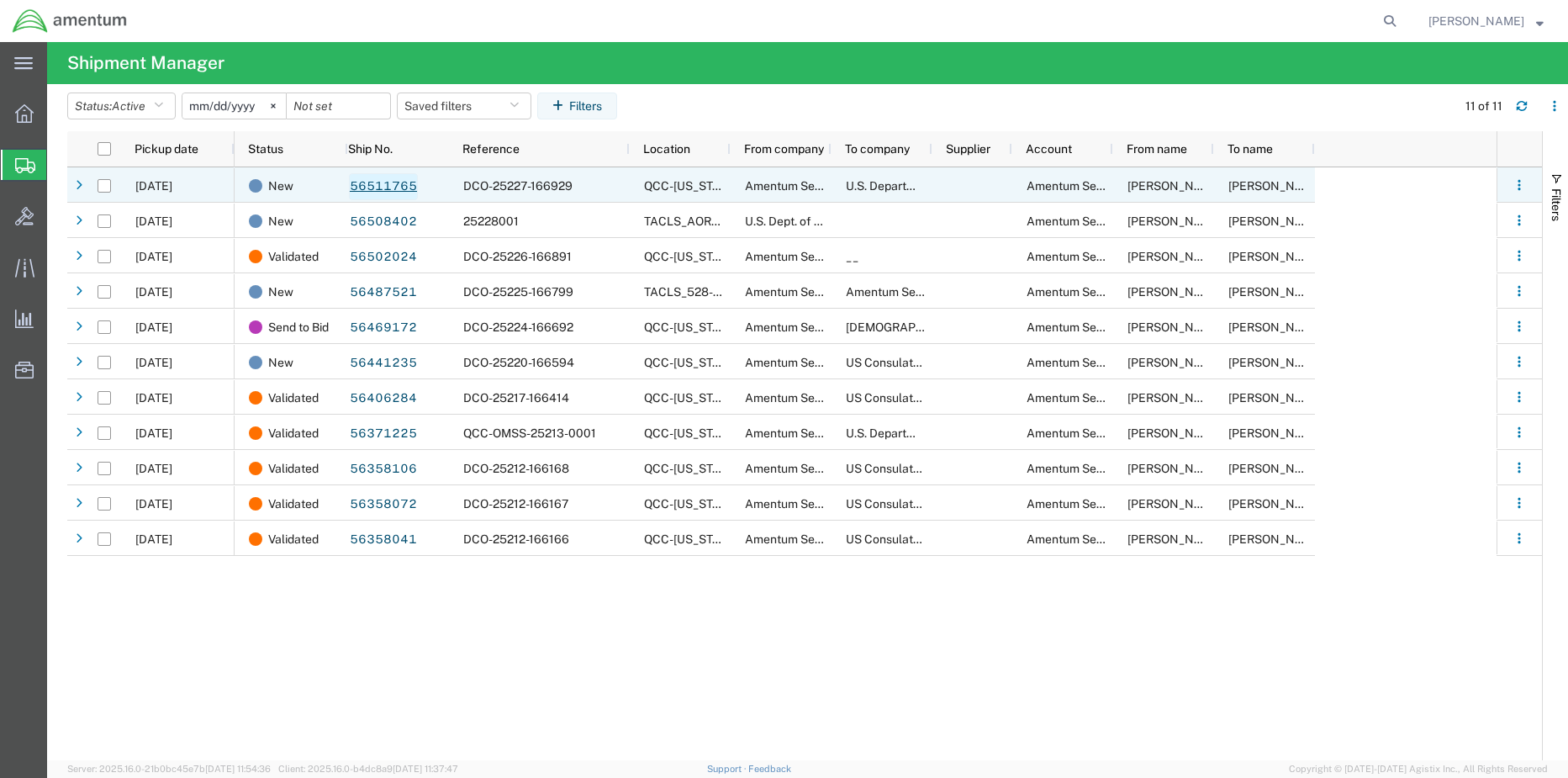
click at [391, 190] on link "56511765" at bounding box center [383, 187] width 69 height 27
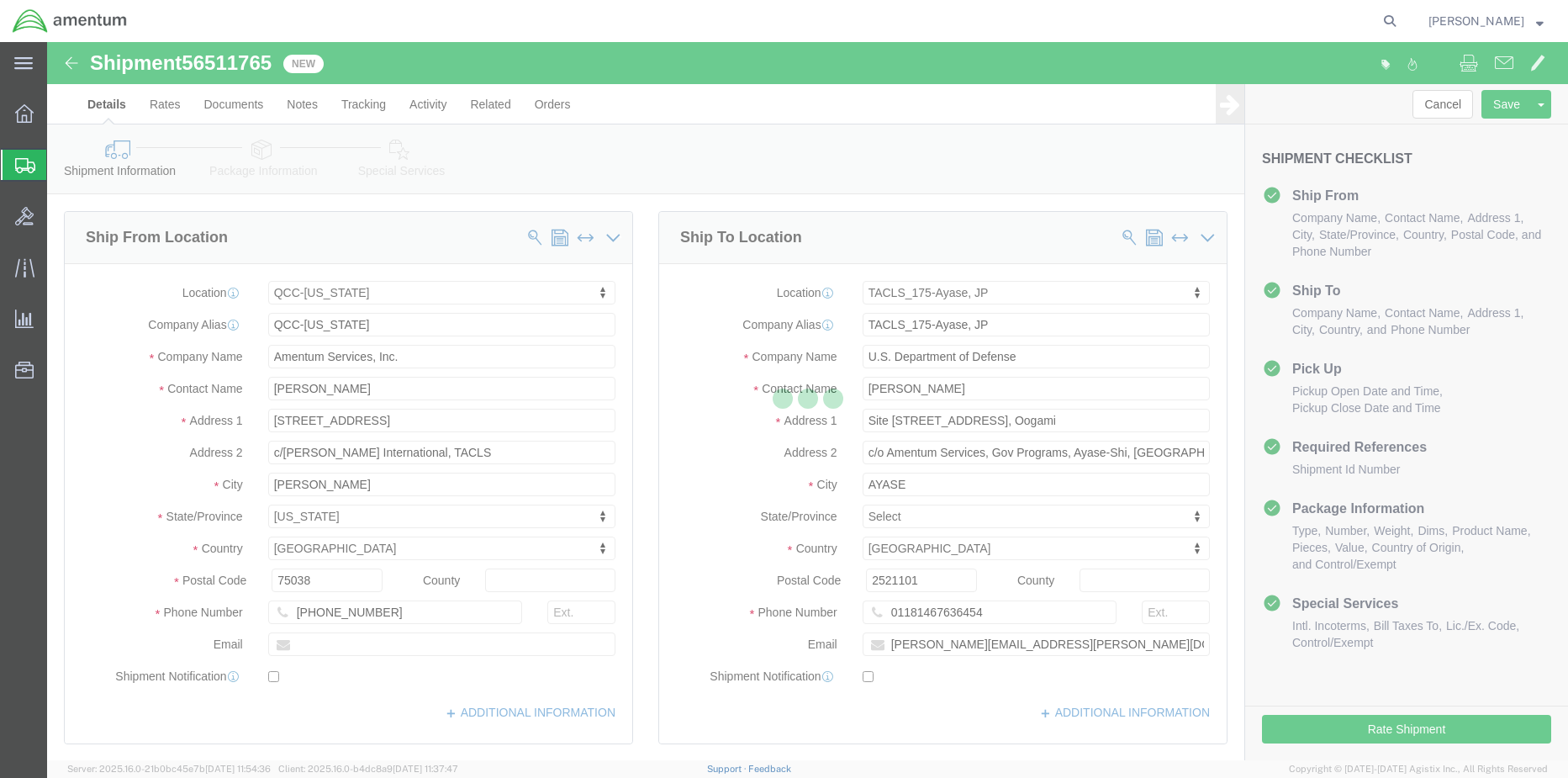
select select "42668"
select select "60371"
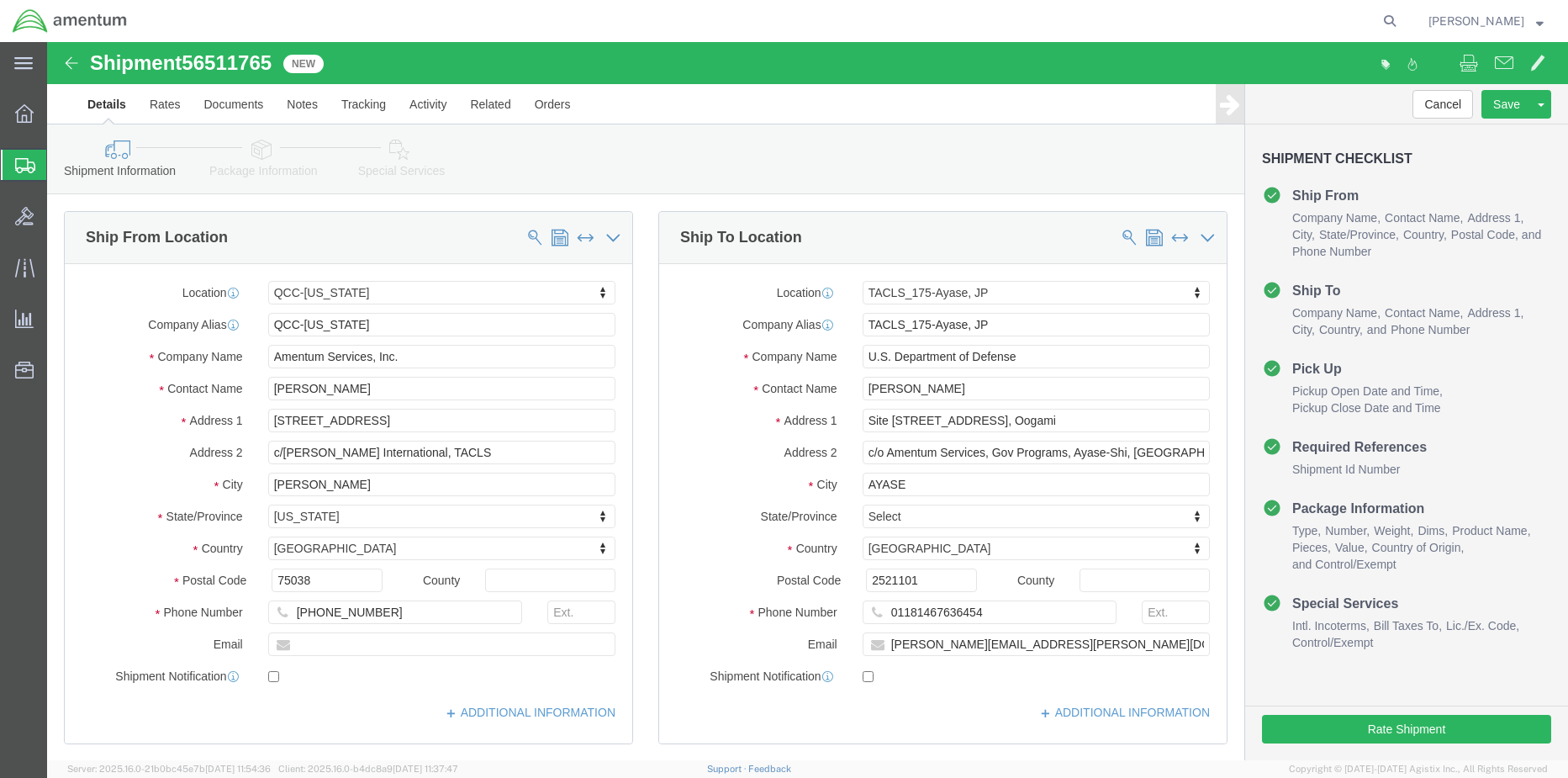
click link "Special Services"
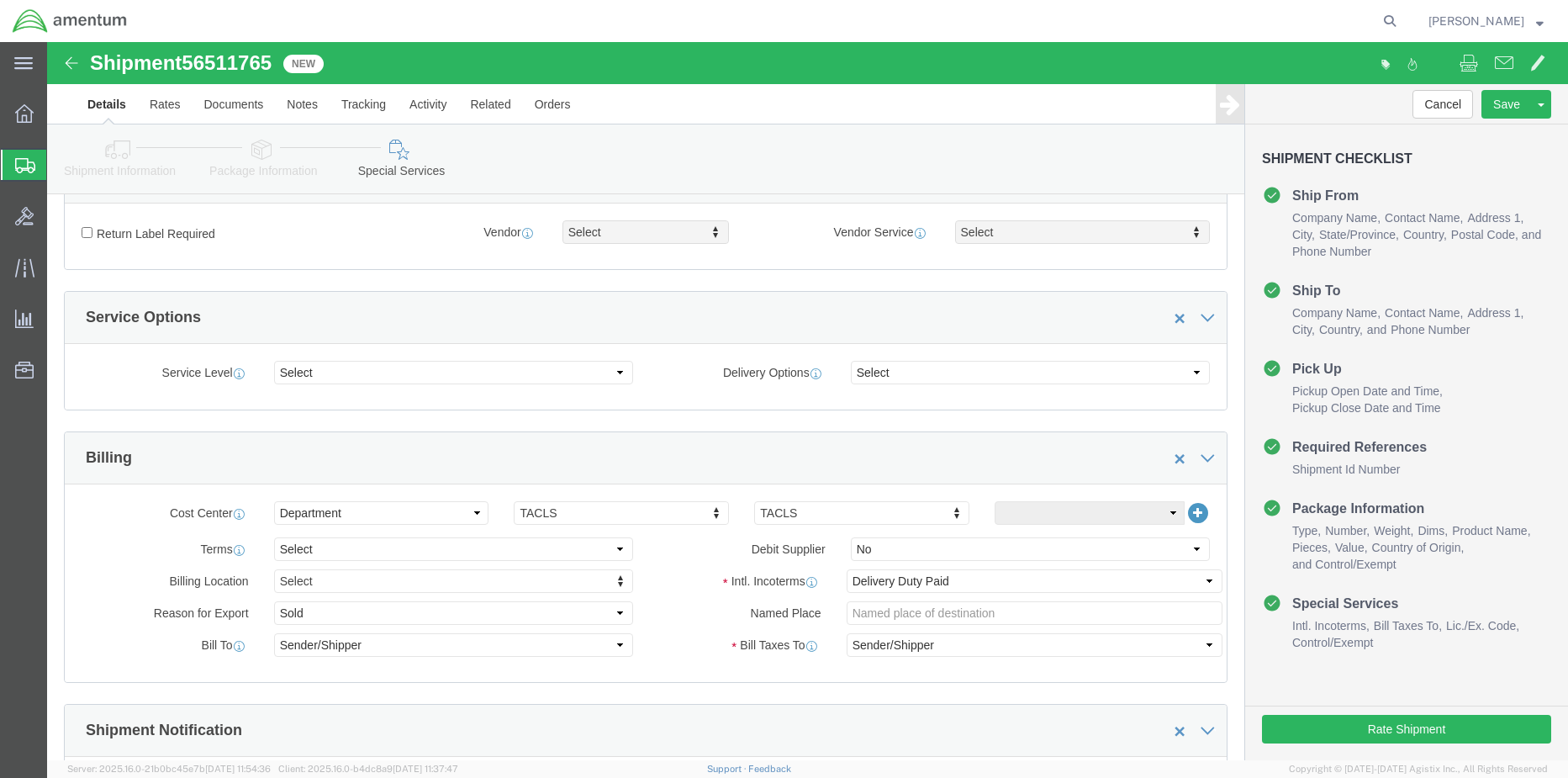
scroll to position [841, 0]
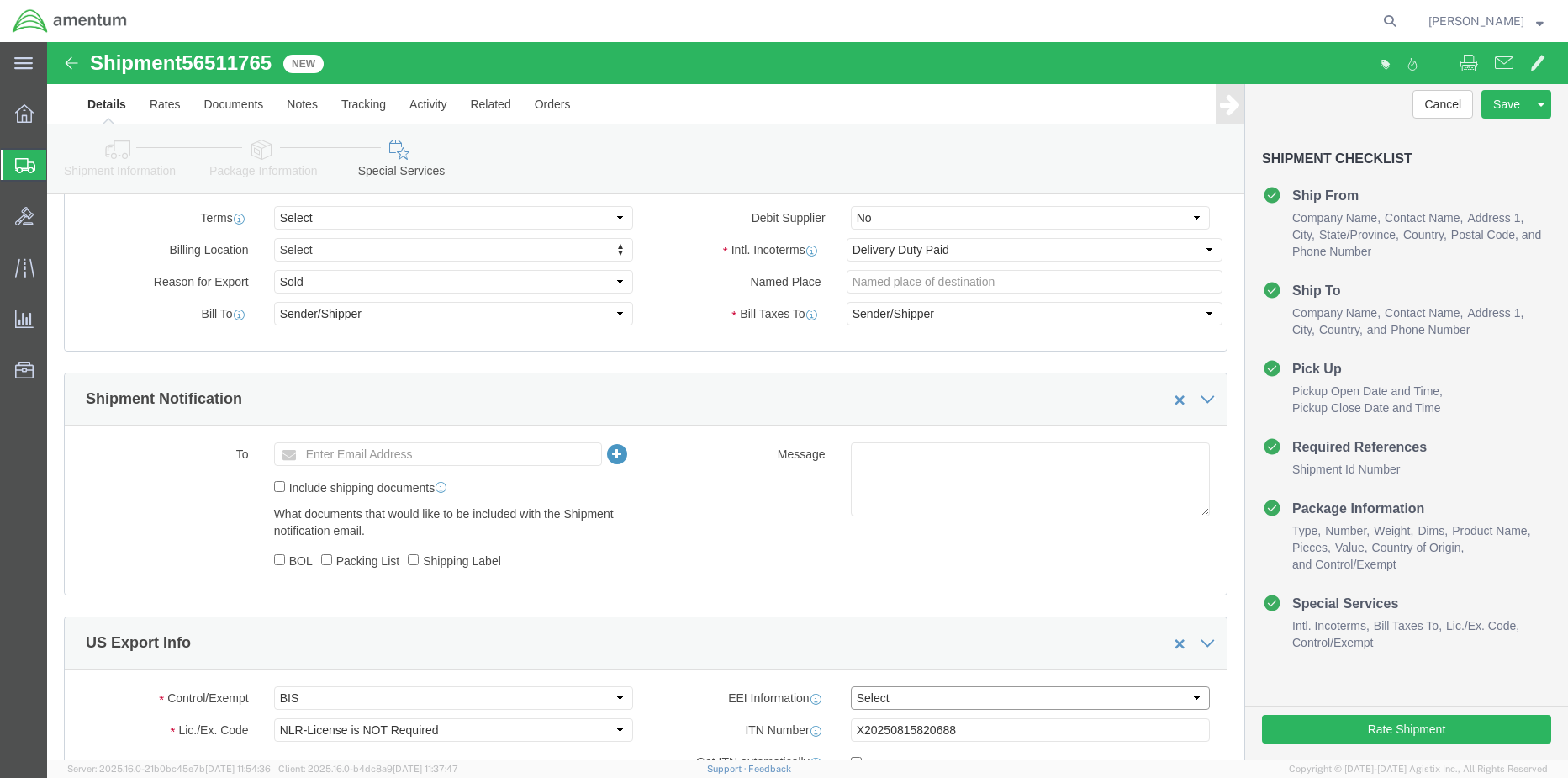
click select "Select AES-Direct EEI Carrier File EEI EEI Exempt"
select select "AESD"
click select "Select AES-Direct EEI Carrier File EEI EEI Exempt"
click button "Rate Shipment"
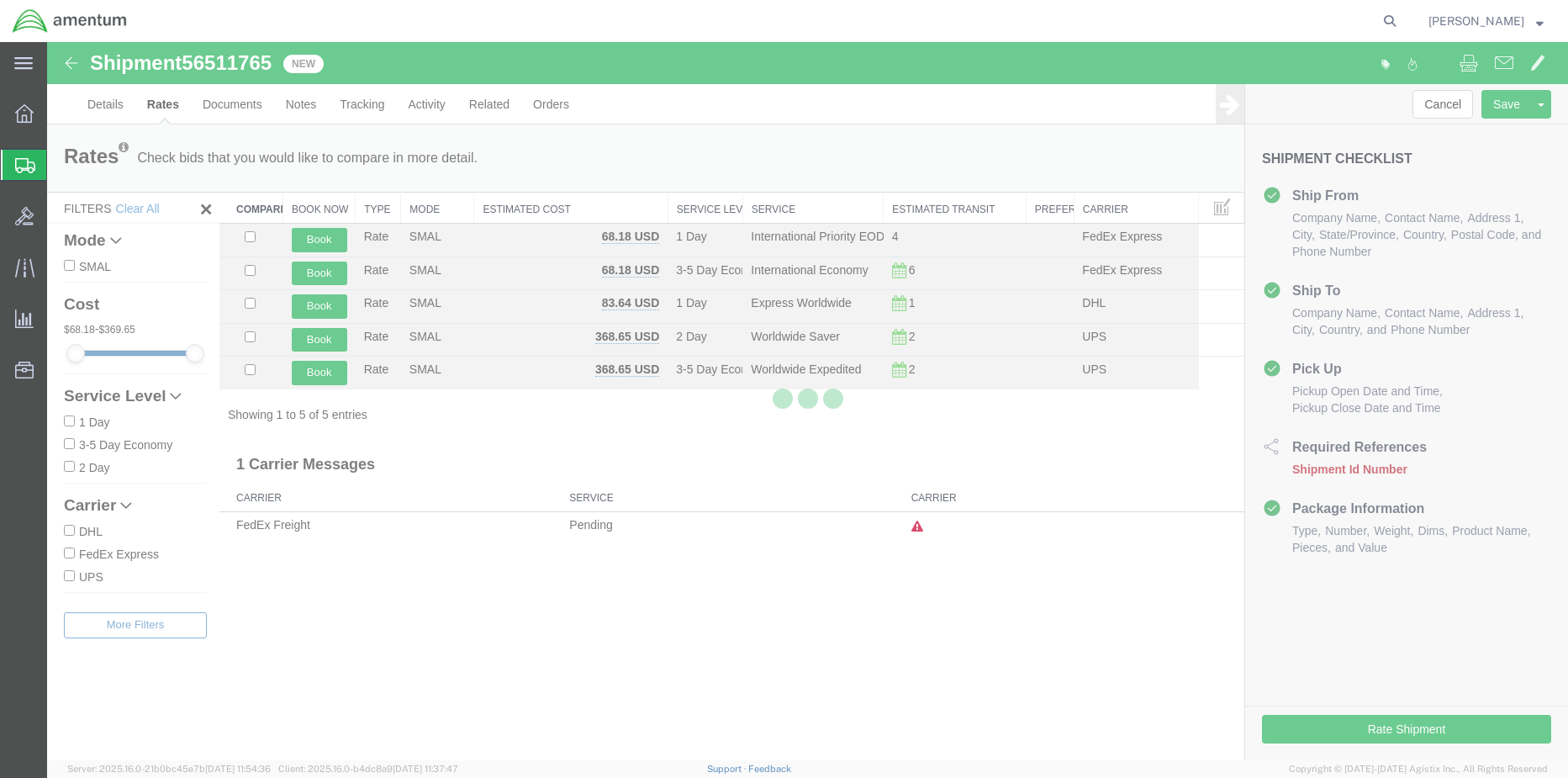
scroll to position [0, 0]
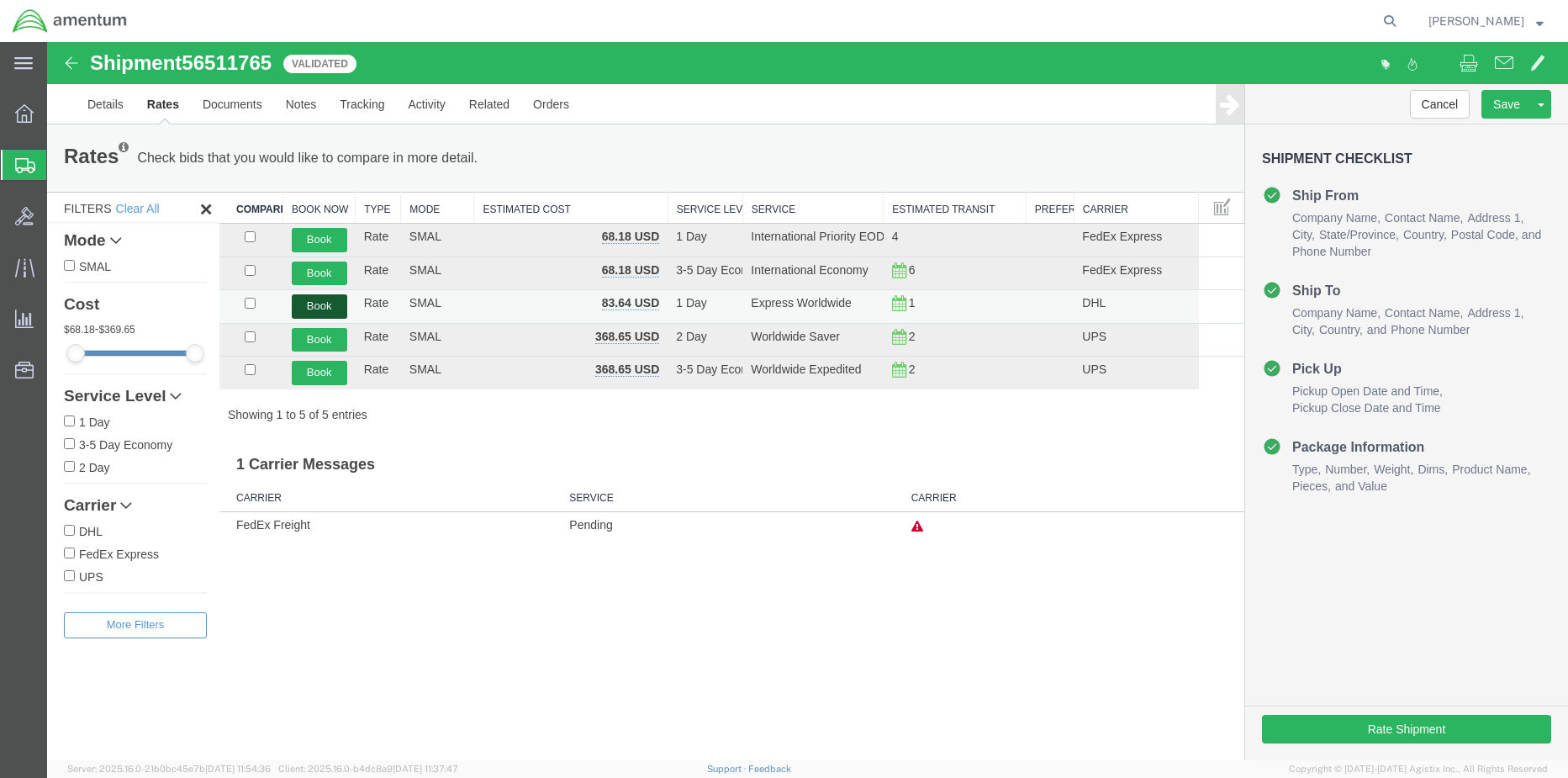
click at [305, 308] on button "Book" at bounding box center [319, 306] width 55 height 24
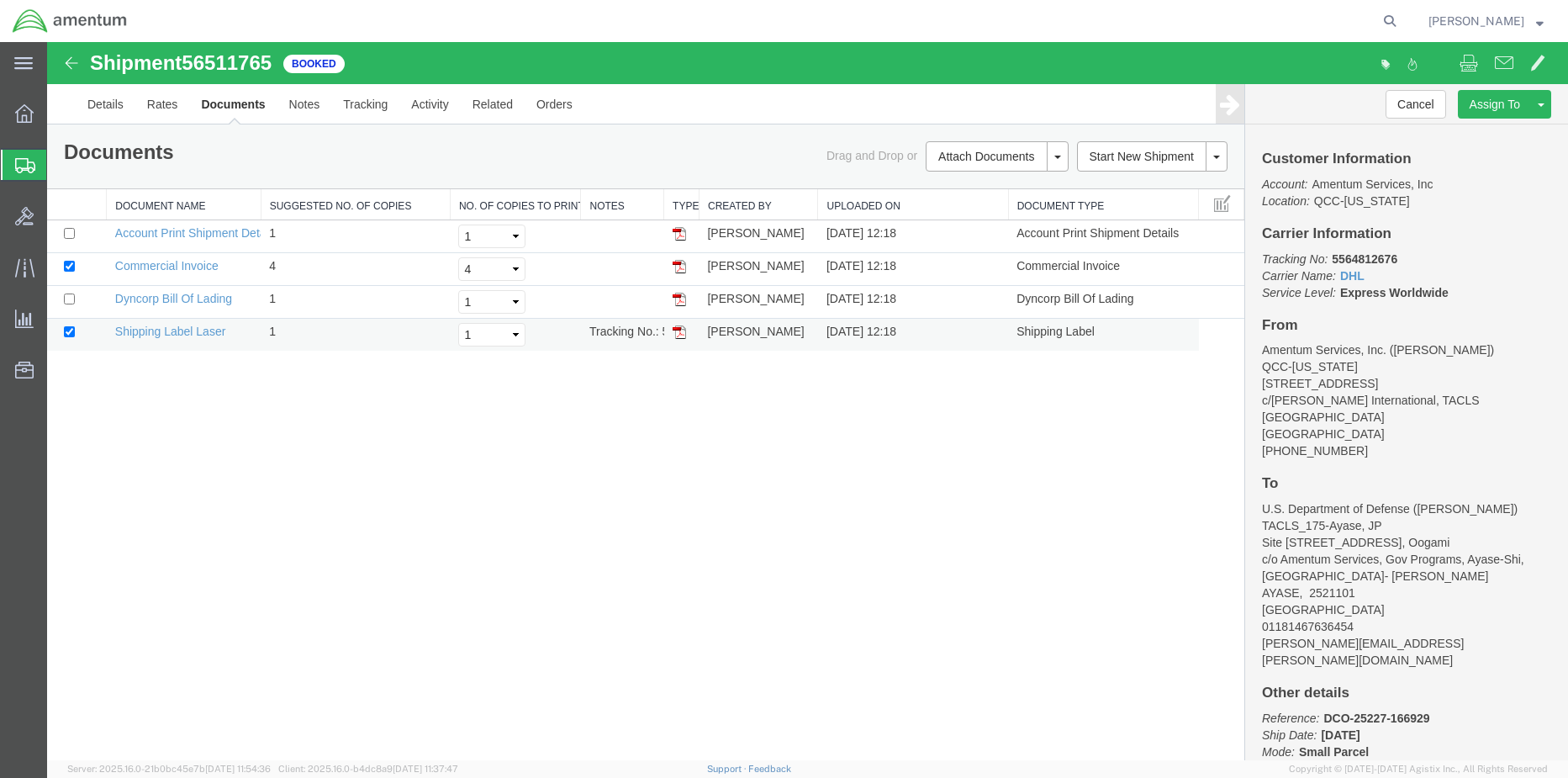
click at [679, 336] on img at bounding box center [679, 332] width 14 height 14
click at [0, 0] on span "Shipment Manager" at bounding box center [0, 0] width 0 height 0
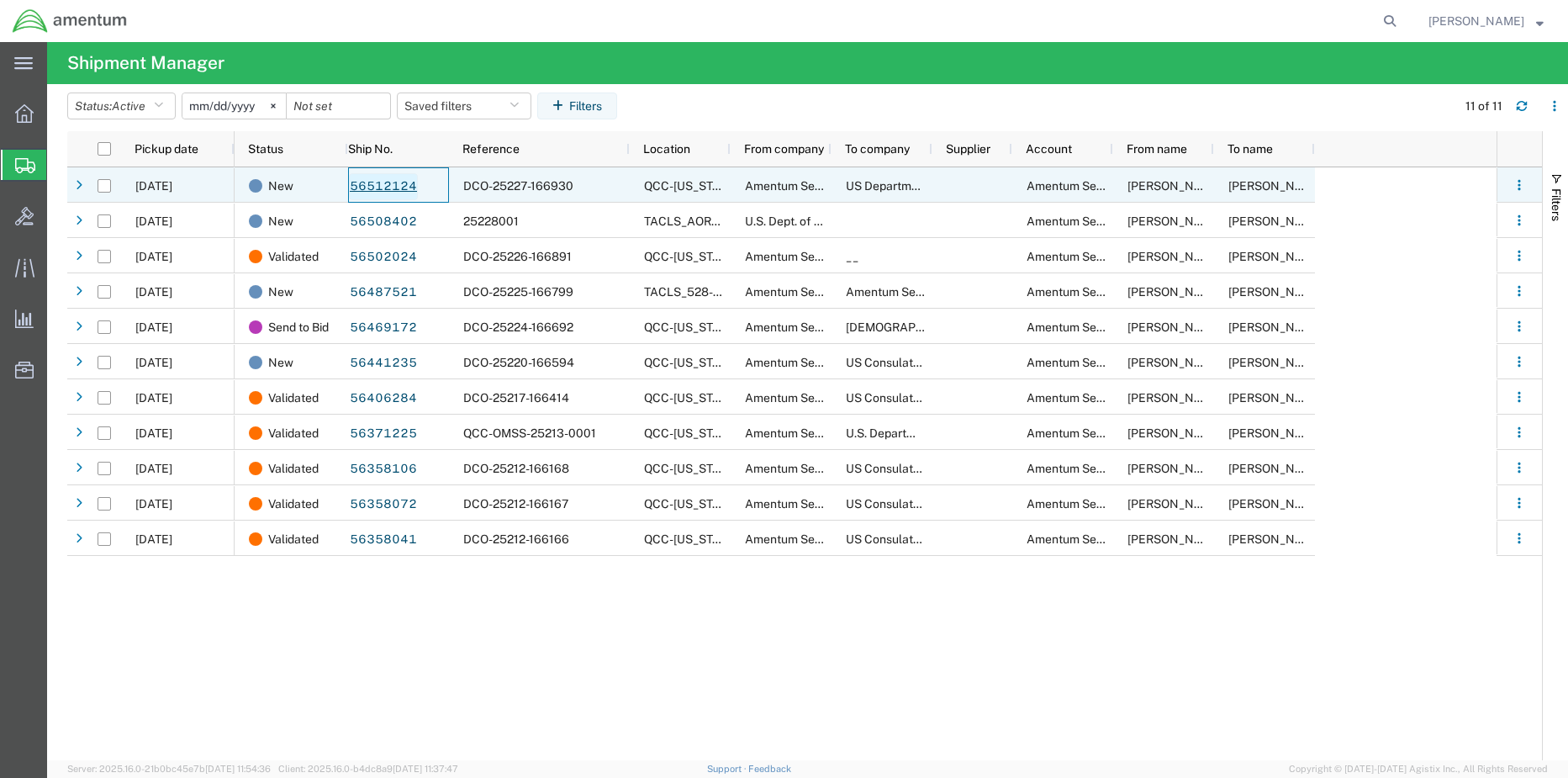
click at [396, 188] on link "56512124" at bounding box center [383, 187] width 69 height 27
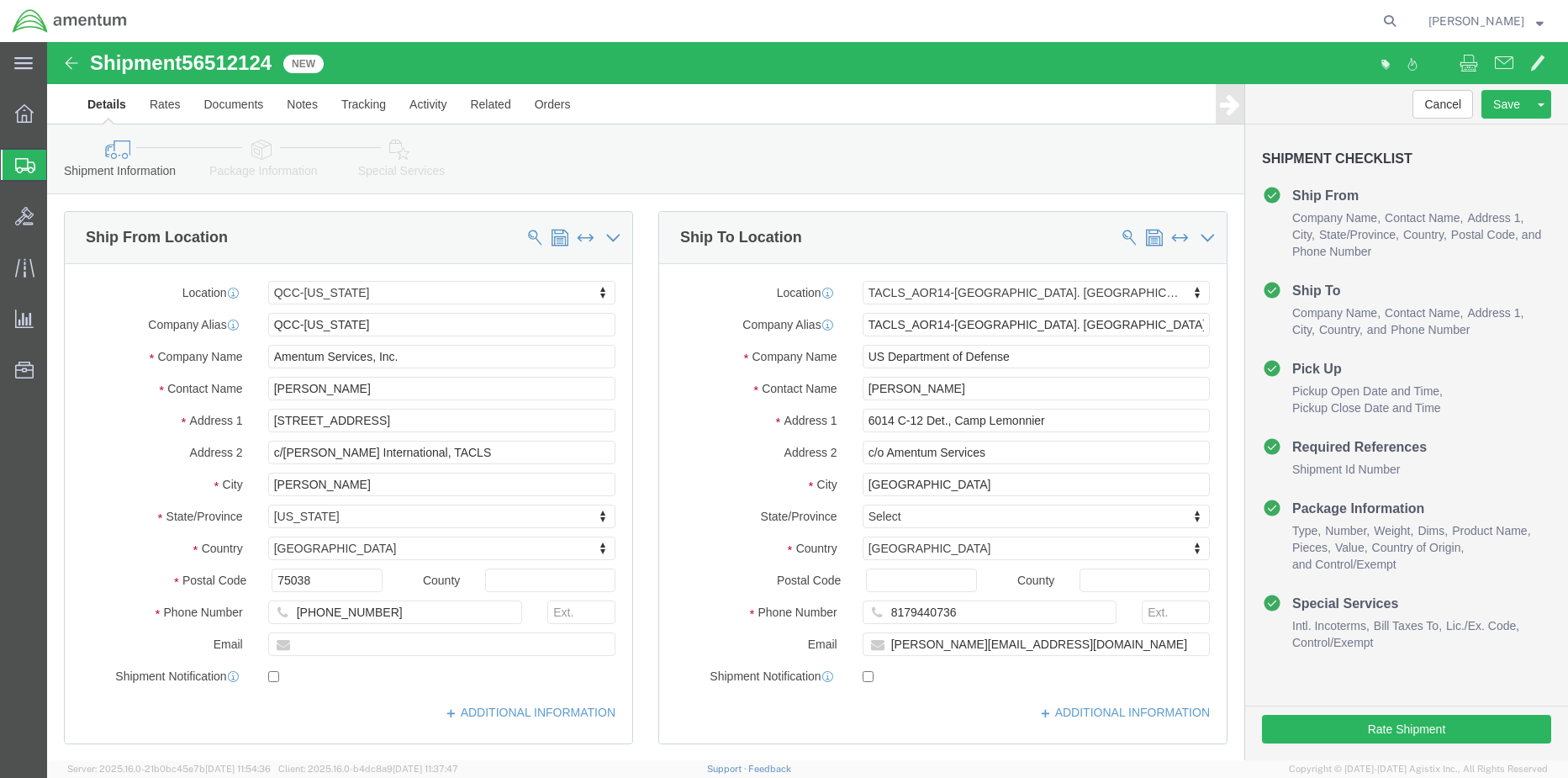
select select "42668"
select select "42739"
click icon
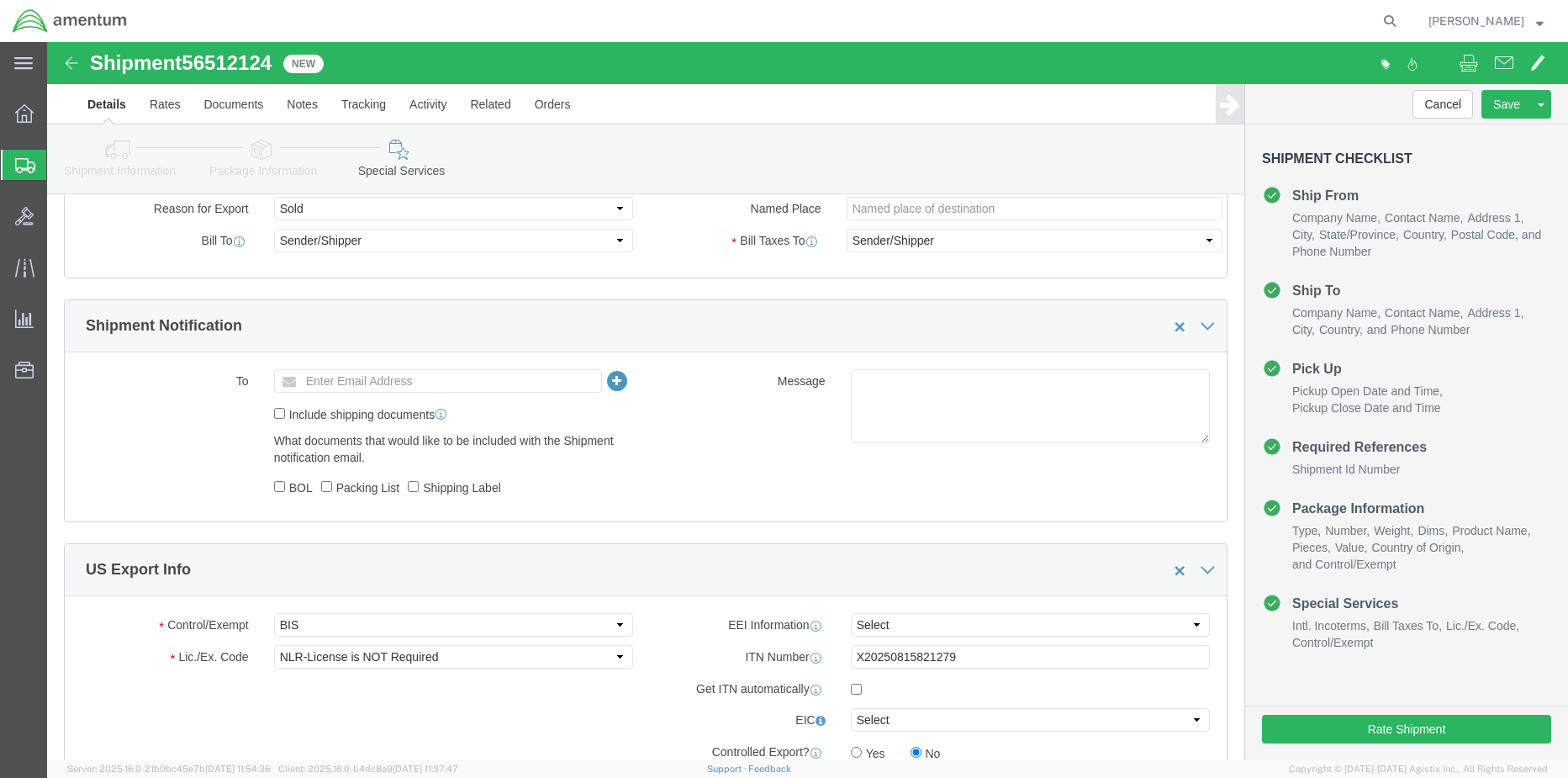
scroll to position [1009, 0]
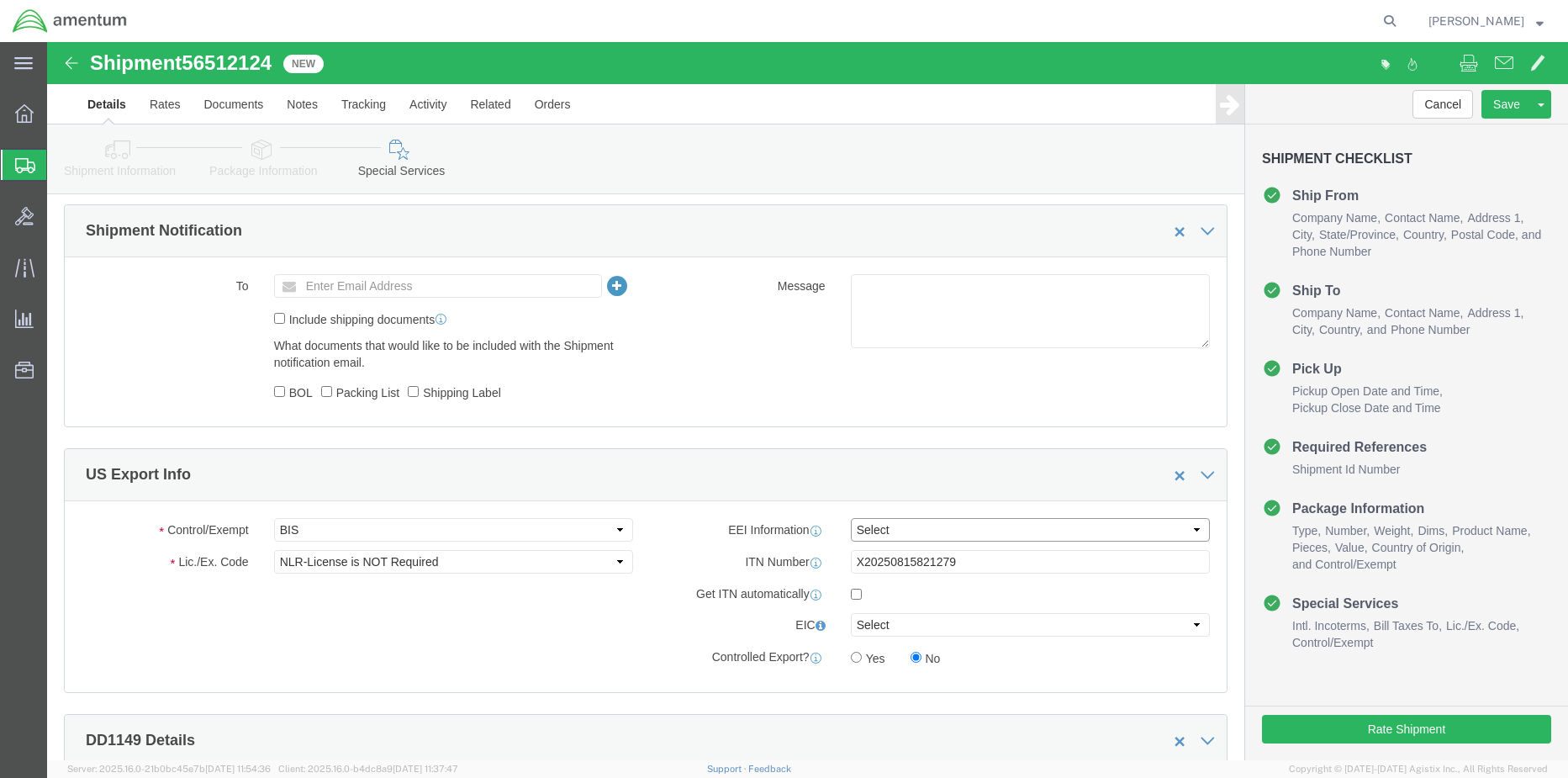
click select "Select AES-Direct EEI Carrier File EEI EEI Exempt"
select select "AESD"
click select "Select AES-Direct EEI Carrier File EEI EEI Exempt"
click button "Rate Shipment"
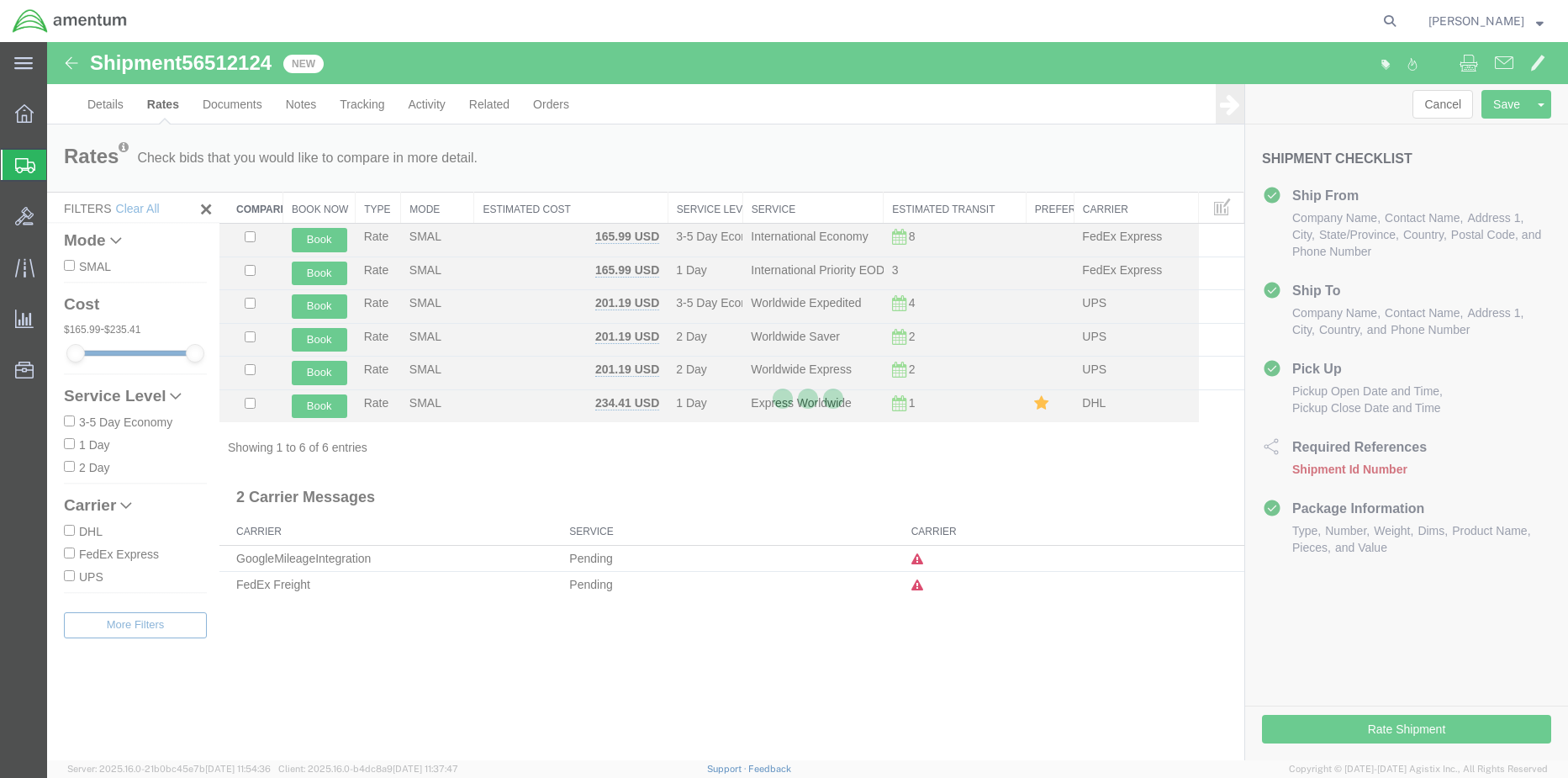
scroll to position [0, 0]
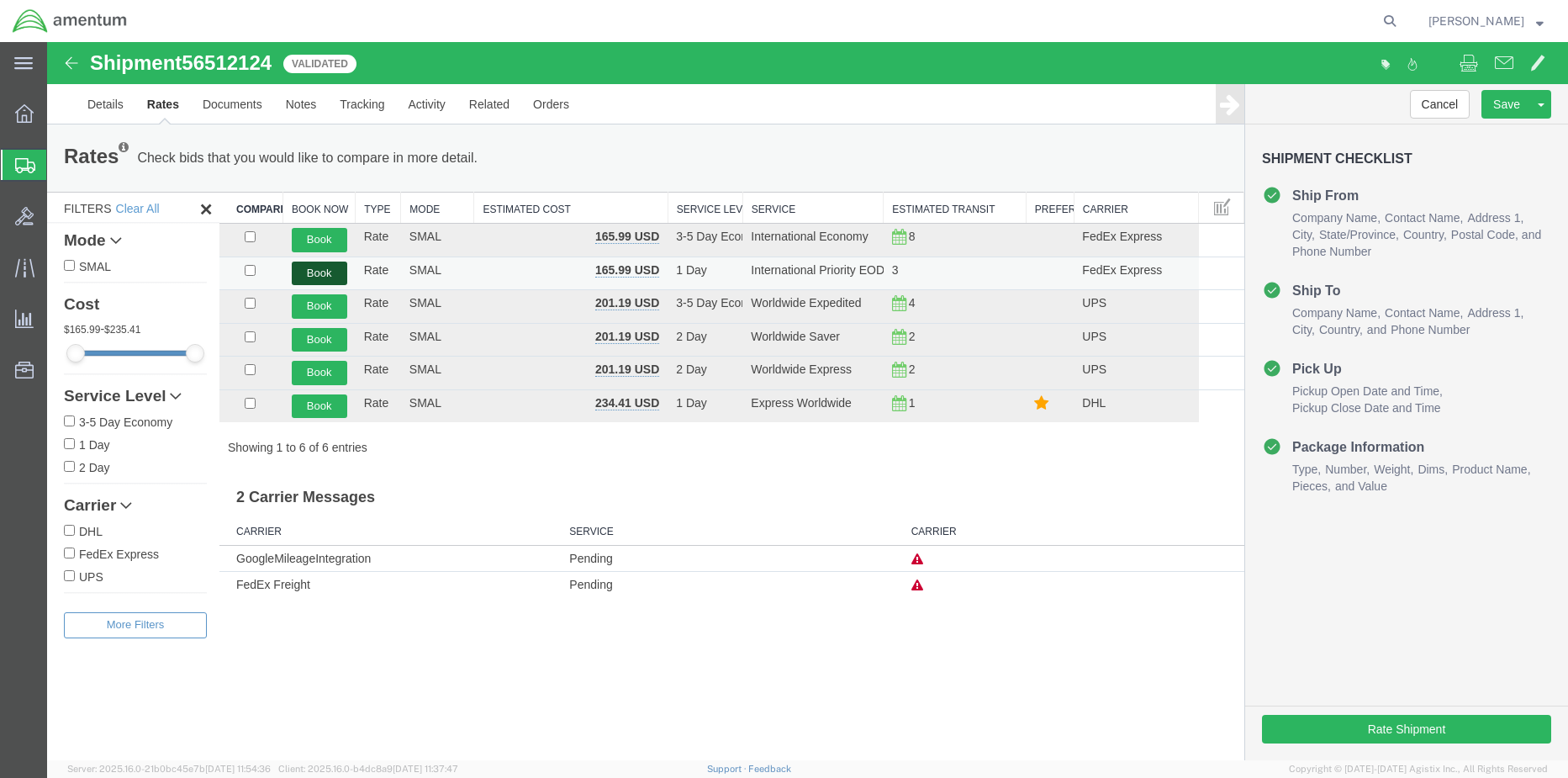
click at [318, 266] on button "Book" at bounding box center [319, 273] width 55 height 24
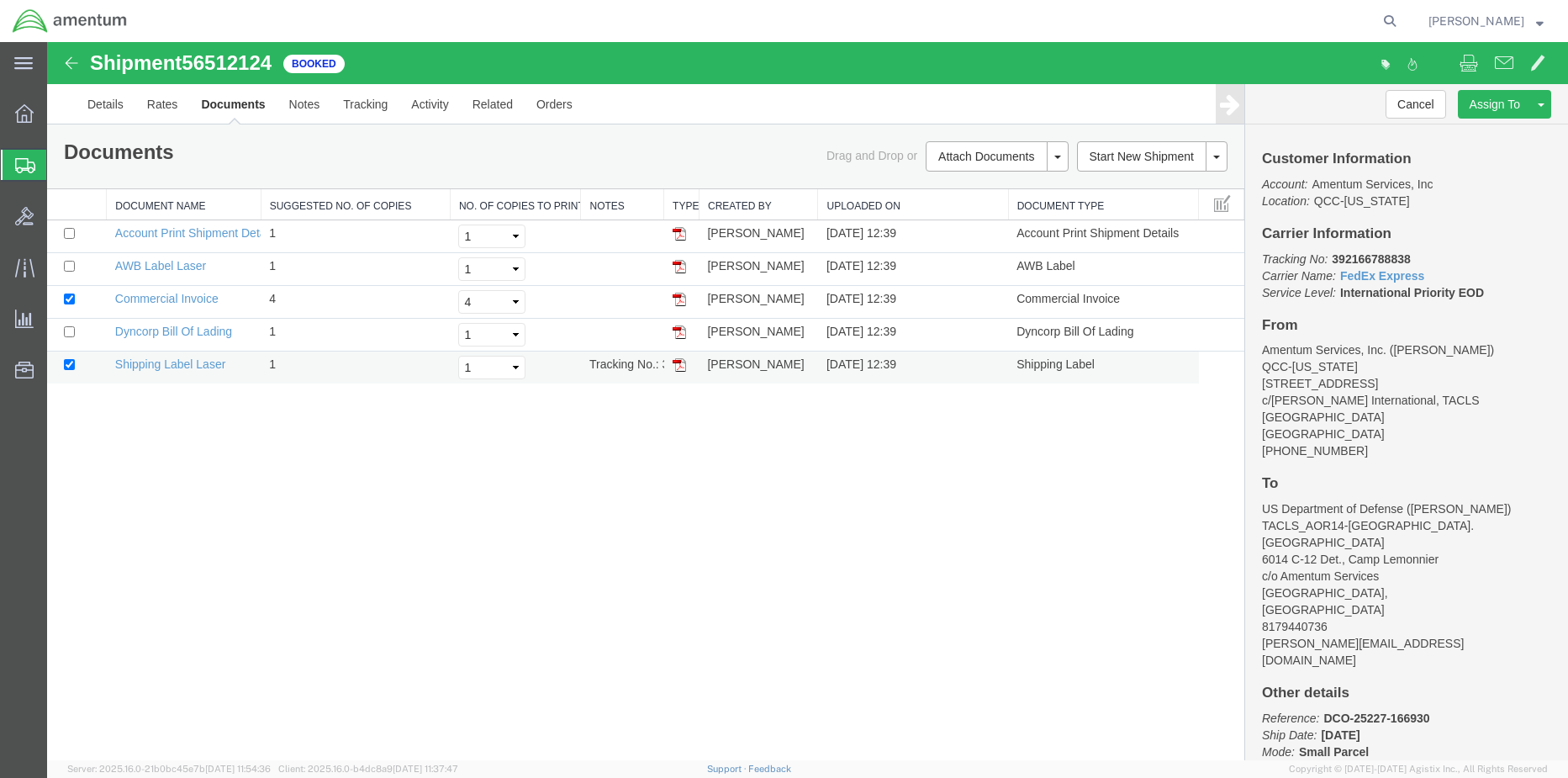
click at [673, 363] on img at bounding box center [679, 365] width 14 height 14
click at [681, 267] on img at bounding box center [679, 267] width 14 height 14
